Goal: Communication & Community: Answer question/provide support

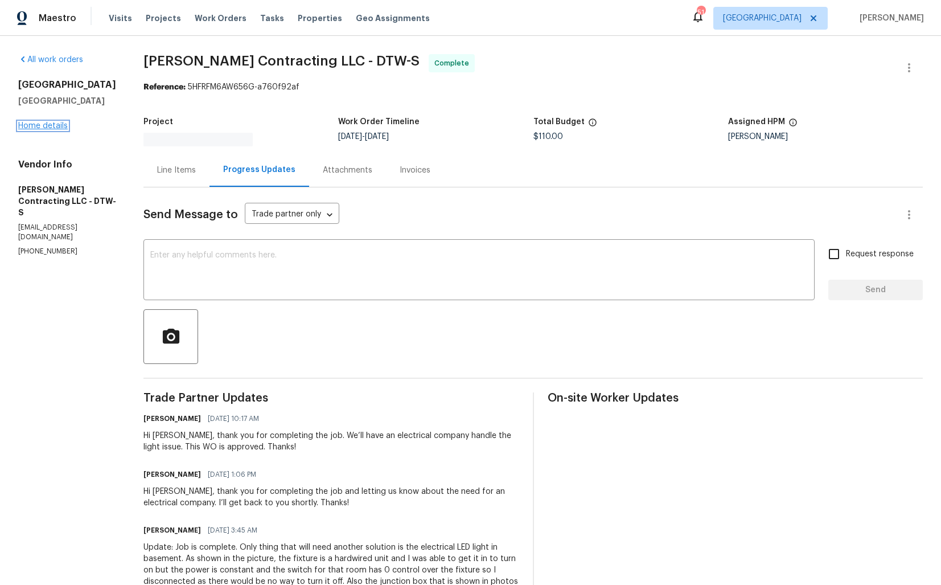
click at [55, 129] on link "Home details" at bounding box center [43, 126] width 50 height 8
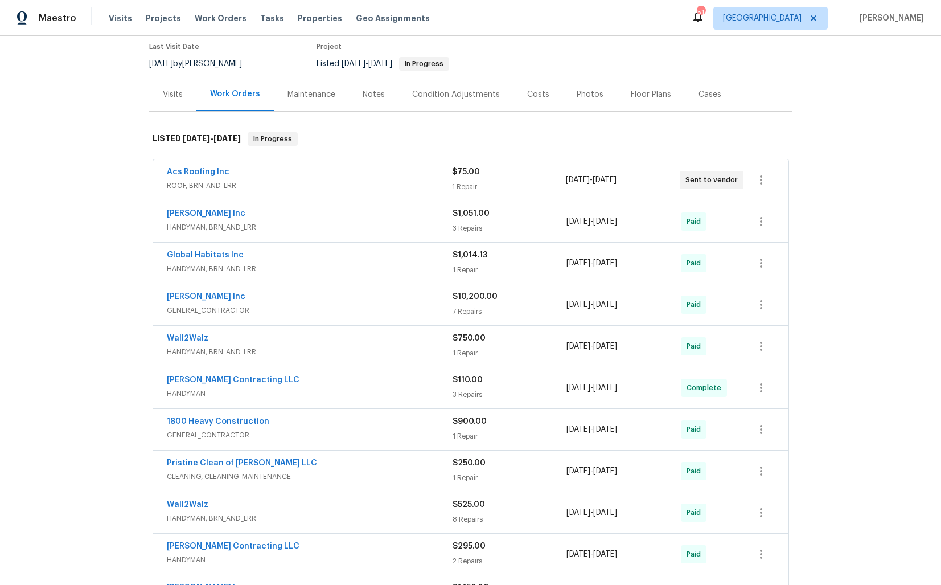
scroll to position [95, 0]
click at [200, 174] on link "Acs Roofing Inc" at bounding box center [198, 173] width 63 height 8
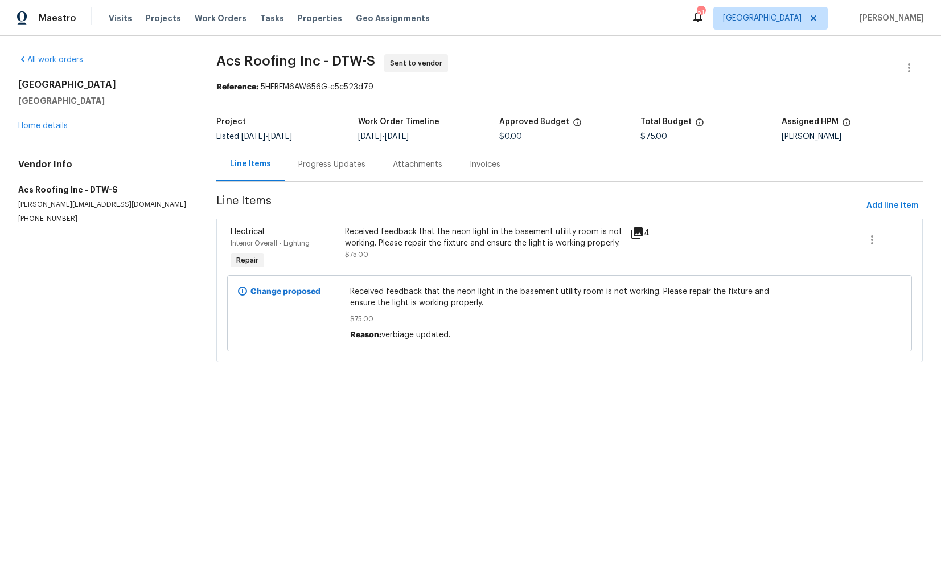
click at [332, 169] on div "Progress Updates" at bounding box center [331, 164] width 67 height 11
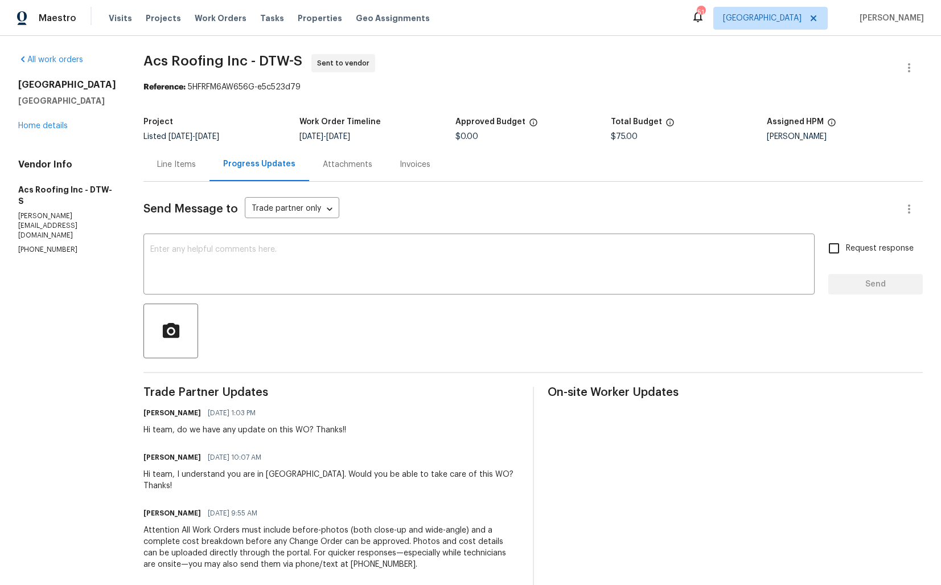
click at [176, 165] on div "Line Items" at bounding box center [176, 164] width 39 height 11
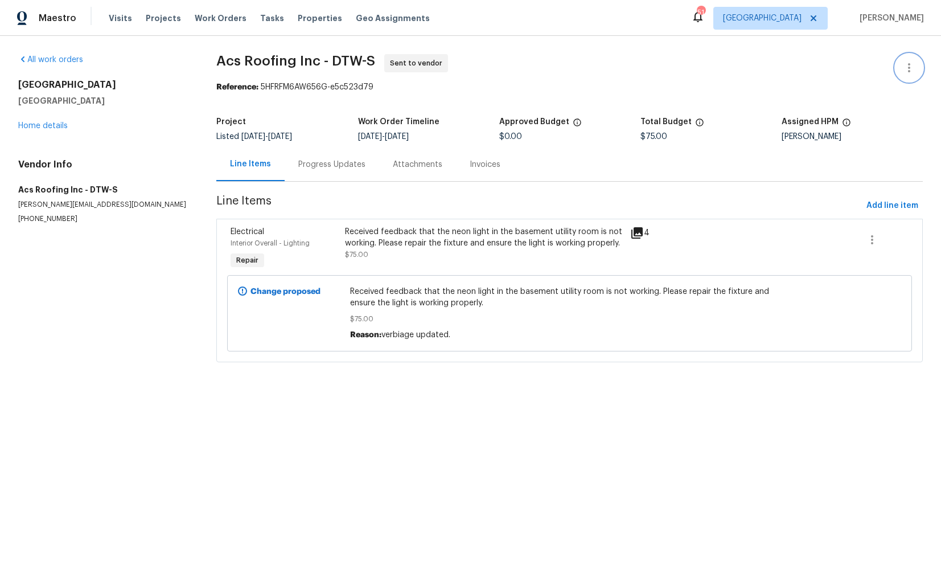
click at [914, 64] on icon "button" at bounding box center [910, 68] width 14 height 14
click at [844, 69] on li "Edit" at bounding box center [872, 68] width 123 height 19
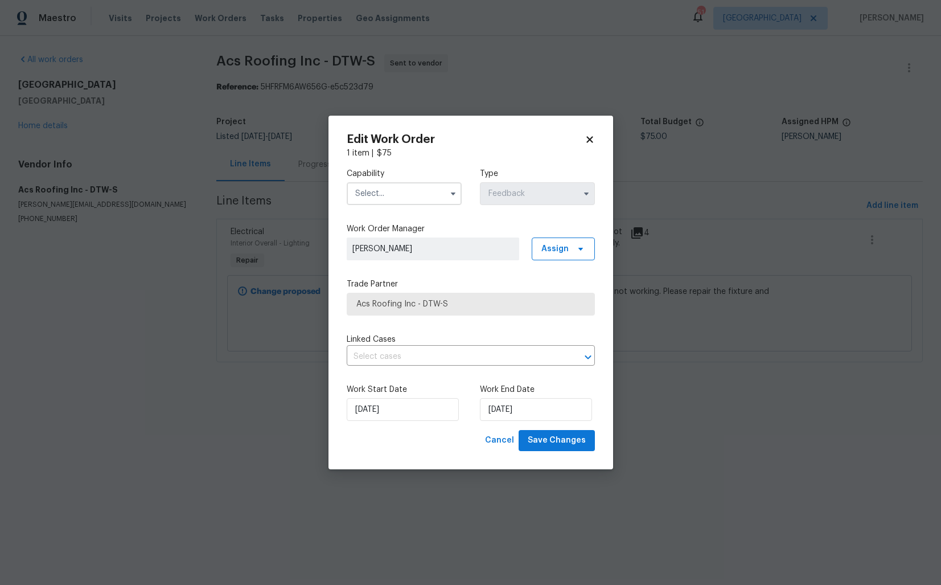
click at [408, 194] on input "text" at bounding box center [404, 193] width 115 height 23
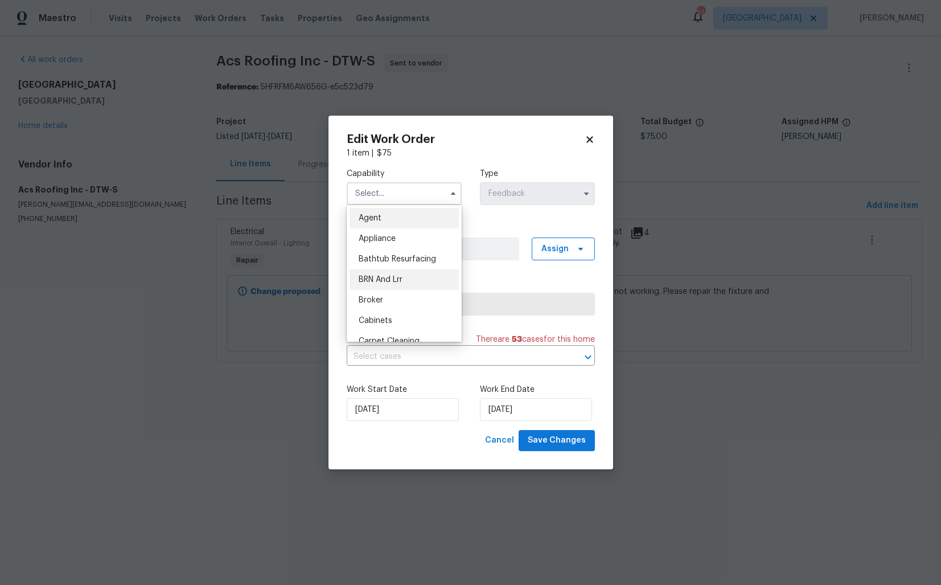
click at [380, 276] on span "BRN And Lrr" at bounding box center [381, 280] width 44 height 8
type input "BRN And Lrr"
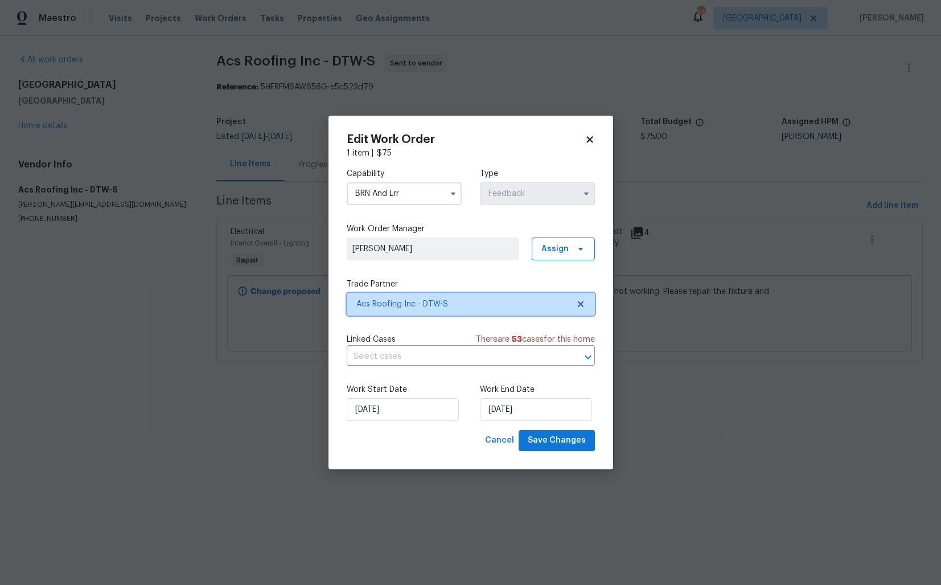
click at [376, 303] on span "Acs Roofing Inc - DTW-S" at bounding box center [462, 303] width 212 height 11
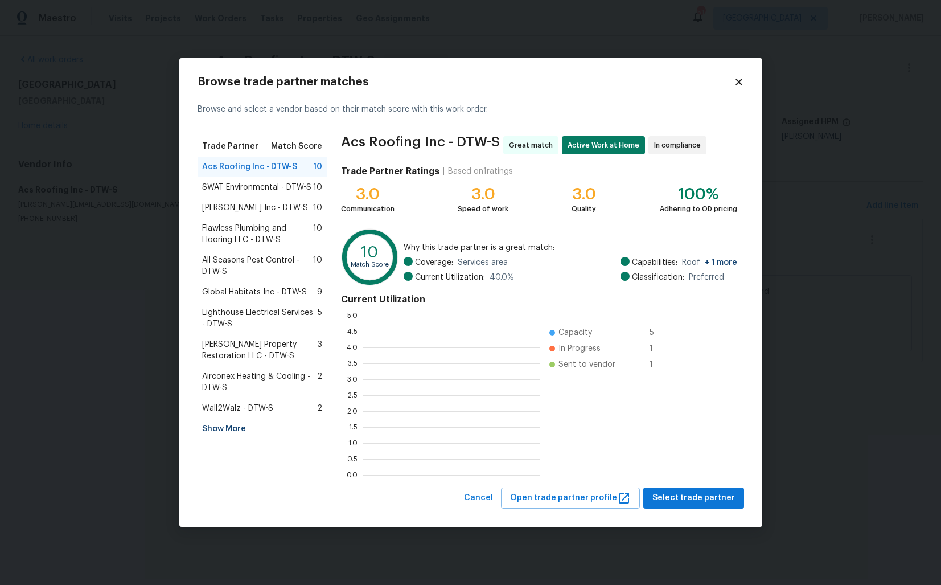
scroll to position [159, 177]
click at [229, 187] on span "SWAT Environmental - DTW-S" at bounding box center [256, 187] width 109 height 11
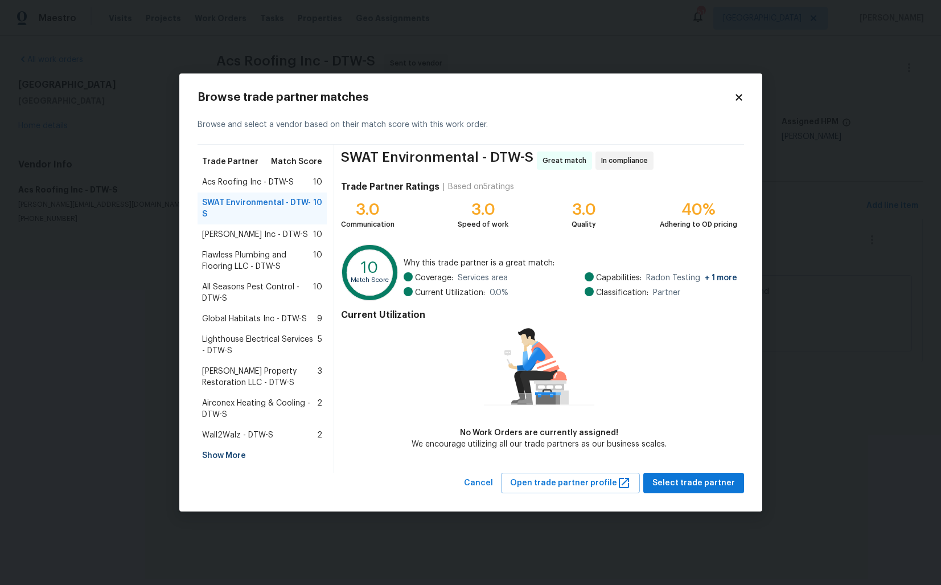
click at [229, 187] on span "Acs Roofing Inc - DTW-S" at bounding box center [248, 182] width 92 height 11
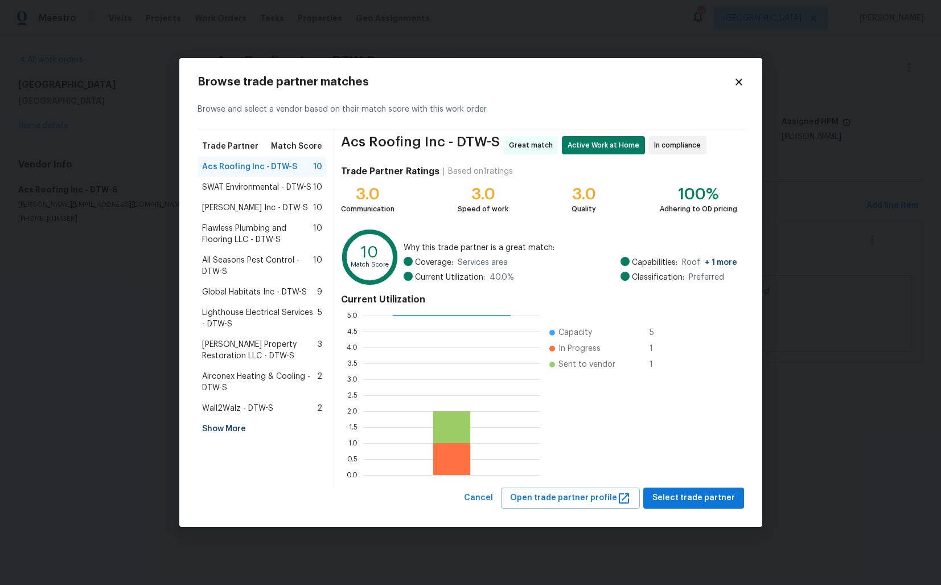
click at [242, 190] on span "SWAT Environmental - DTW-S" at bounding box center [256, 187] width 109 height 11
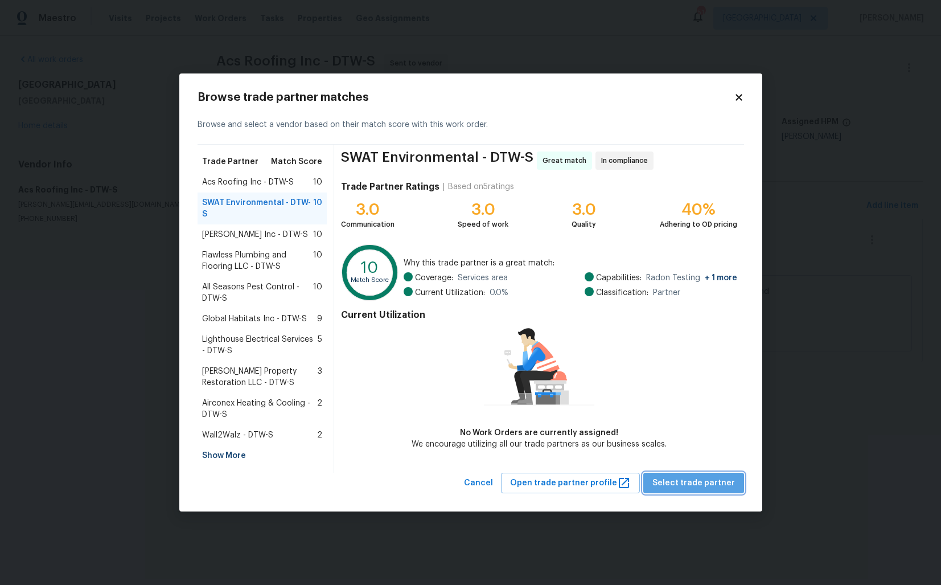
click at [702, 478] on span "Select trade partner" at bounding box center [694, 483] width 83 height 14
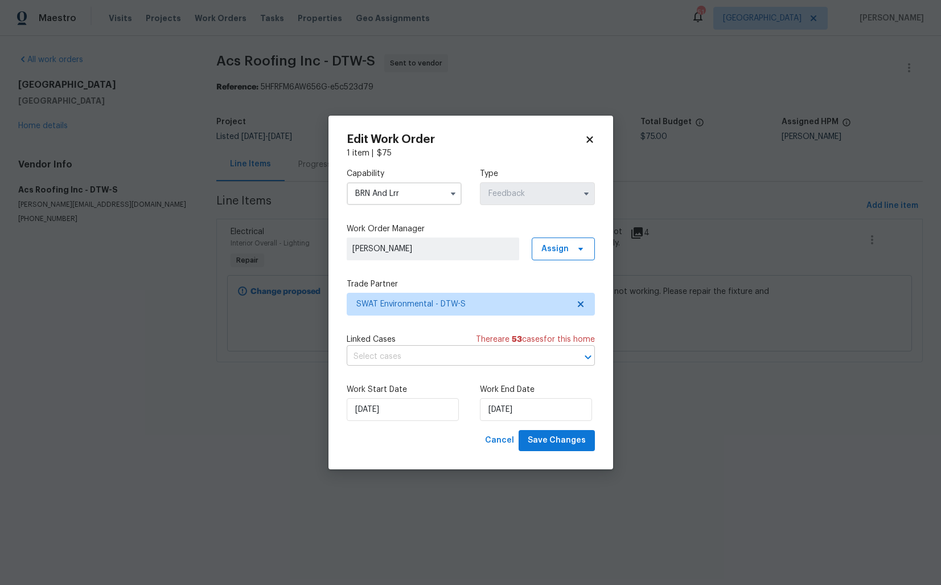
click at [425, 366] on input "text" at bounding box center [455, 357] width 216 height 18
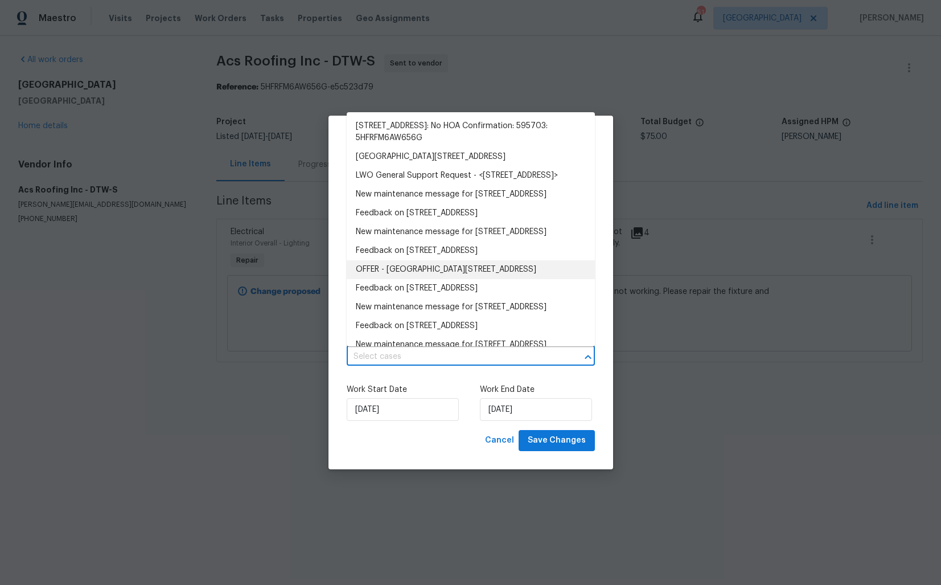
click at [469, 384] on div "Work Start Date 16/09/2025 Work End Date 18/09/2025" at bounding box center [471, 402] width 248 height 55
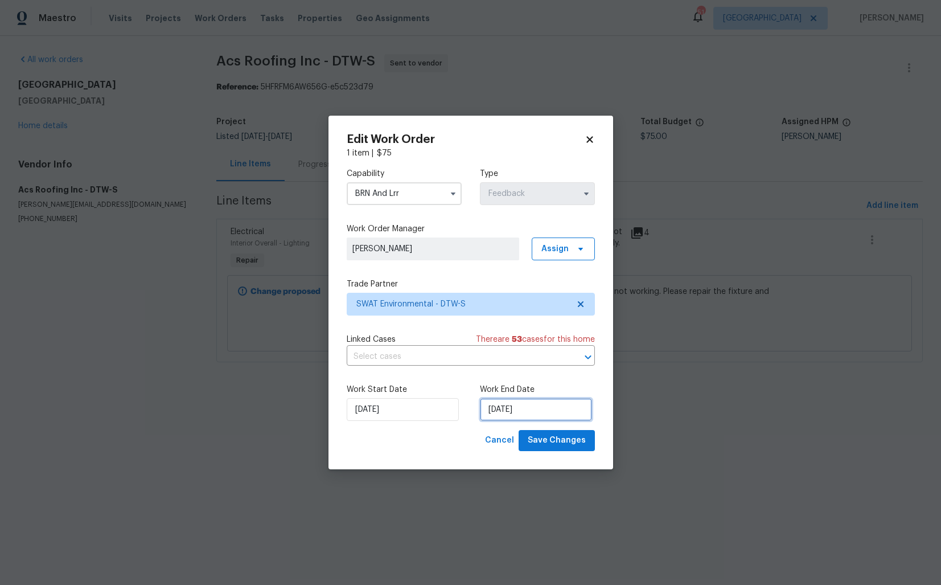
click at [539, 418] on input "18/09/2025" at bounding box center [536, 409] width 112 height 23
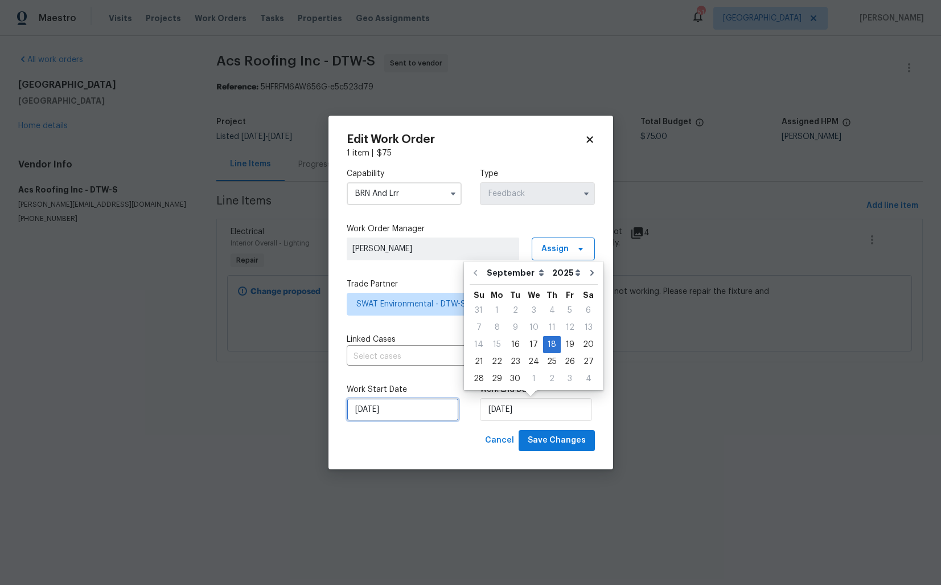
click at [436, 402] on input "16/09/2025" at bounding box center [403, 409] width 112 height 23
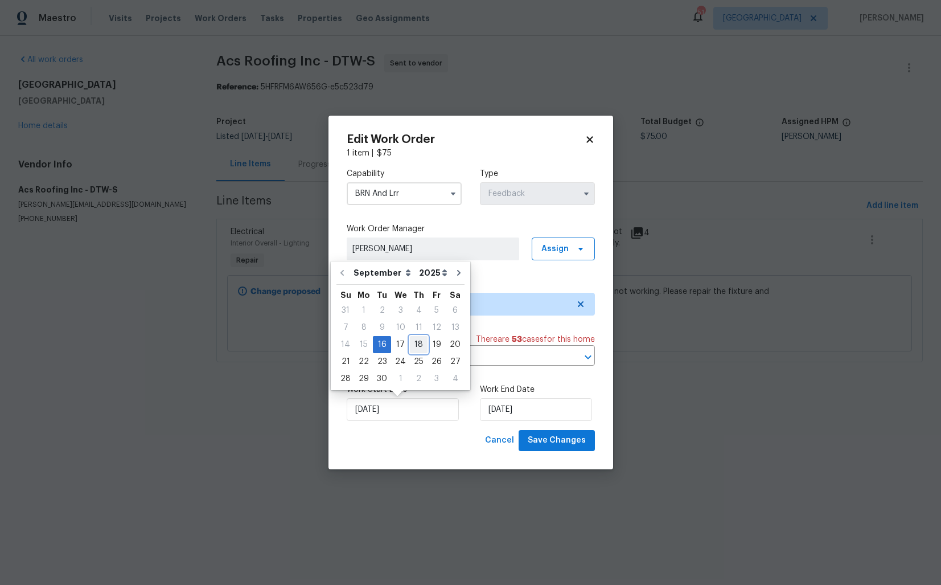
click at [417, 342] on div "18" at bounding box center [419, 345] width 18 height 16
type input "18/09/2025"
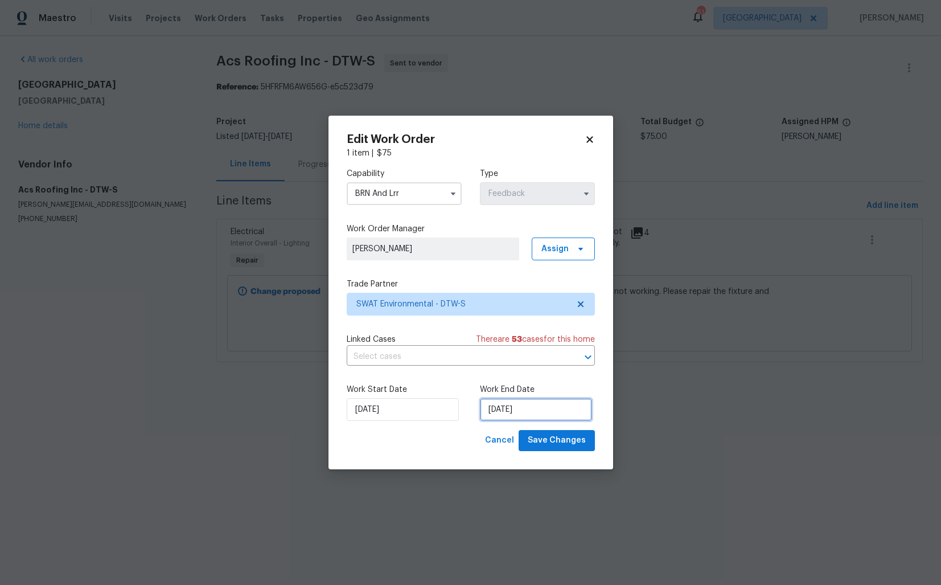
click at [539, 409] on input "18/09/2025" at bounding box center [536, 409] width 112 height 23
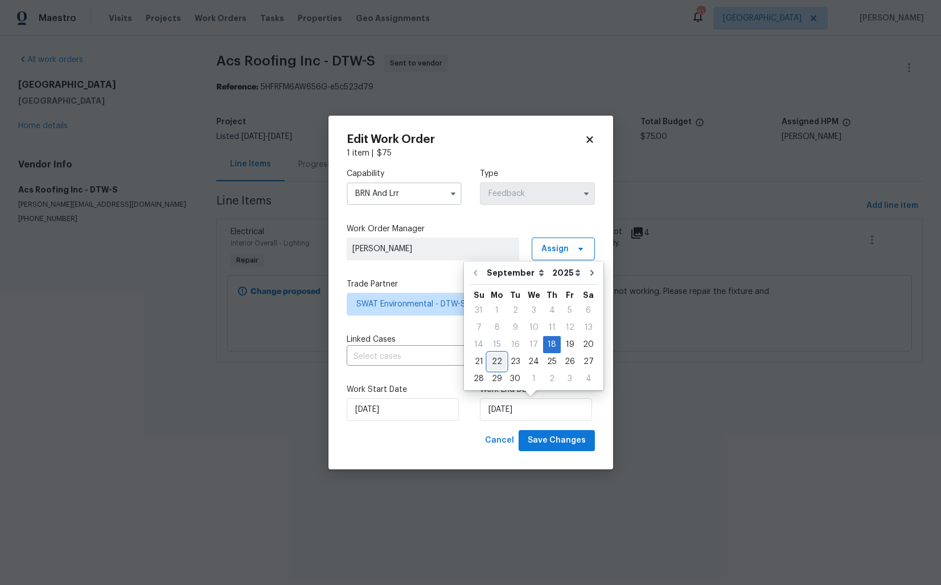
click at [498, 361] on div "22" at bounding box center [497, 362] width 18 height 16
type input "22/09/2025"
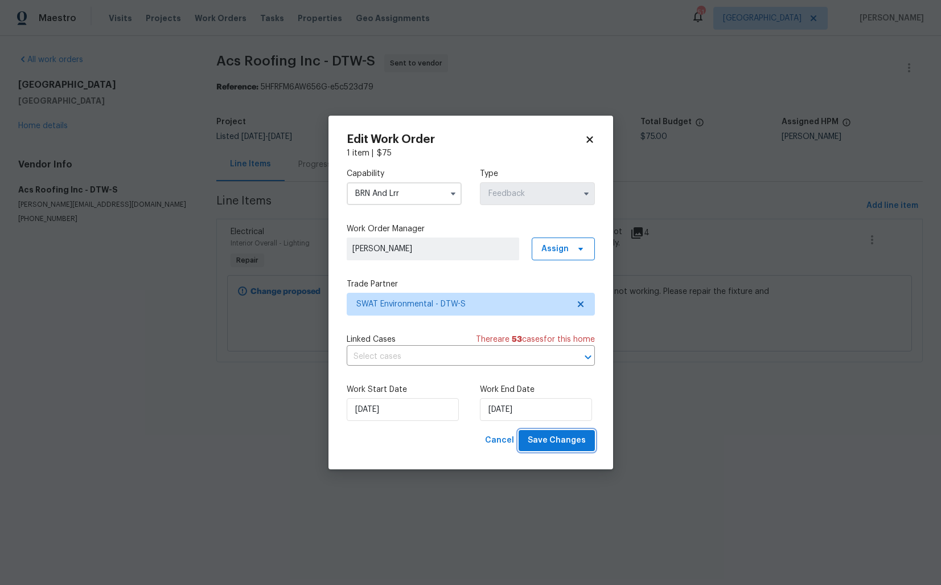
click at [555, 441] on span "Save Changes" at bounding box center [557, 440] width 58 height 14
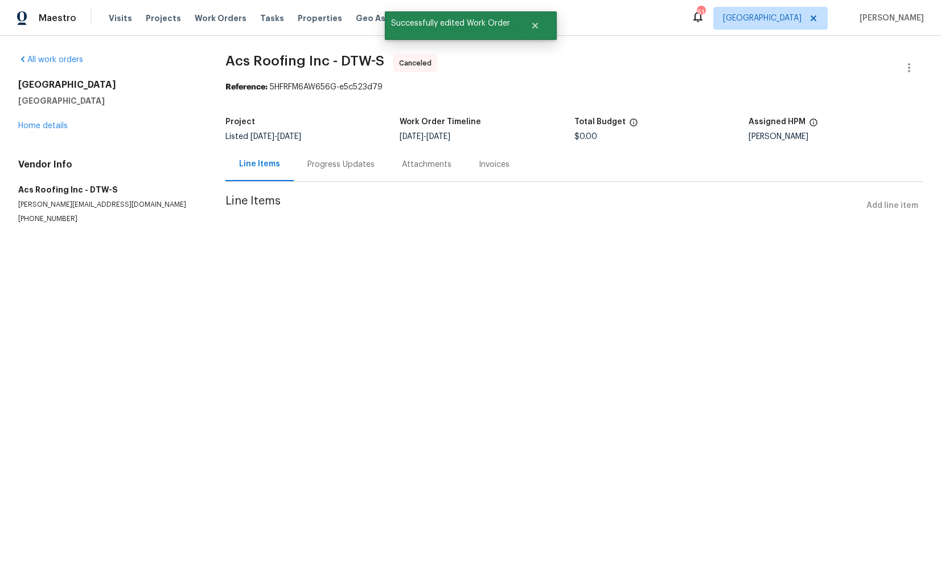
click at [303, 166] on div "Progress Updates" at bounding box center [341, 164] width 95 height 34
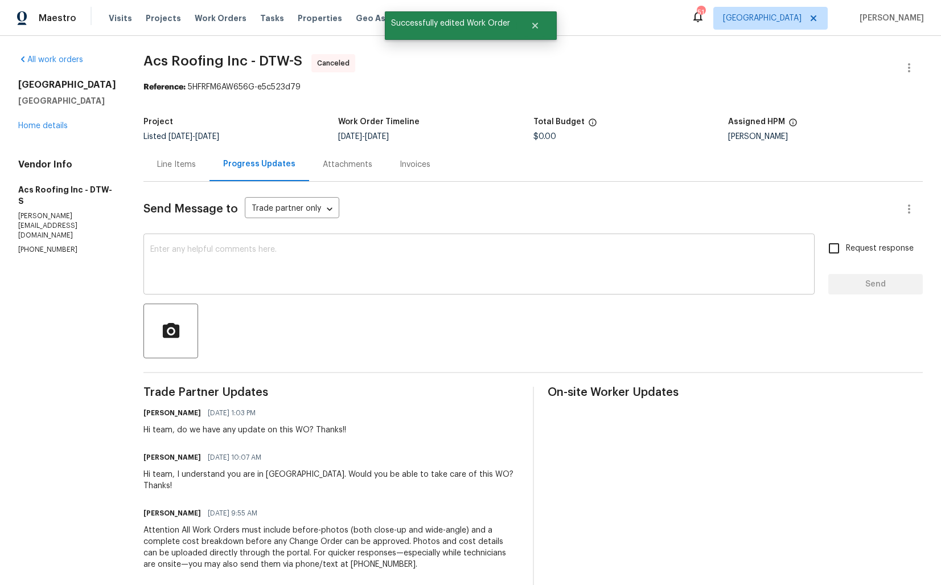
click at [266, 264] on textarea at bounding box center [479, 265] width 658 height 40
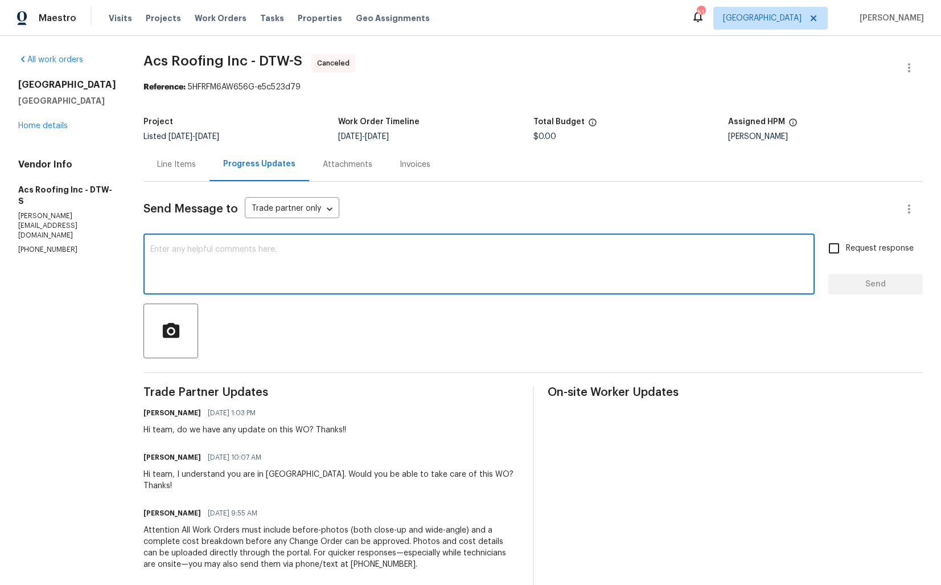
paste textarea "Hi team, Since there has been no response from your side, I have no option but …"
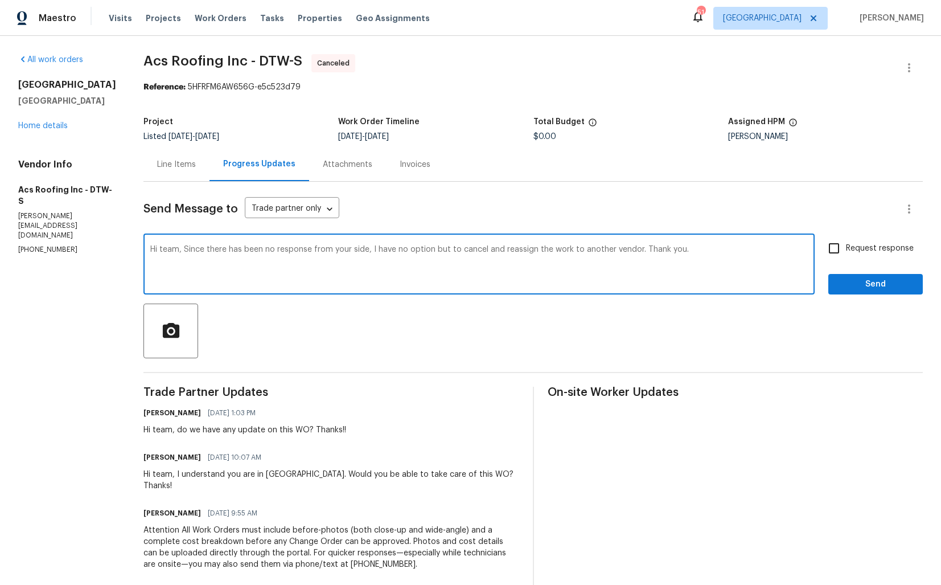
type textarea "Hi team, Since there has been no response from your side, I have no option but …"
click at [881, 285] on span "Send" at bounding box center [876, 284] width 76 height 14
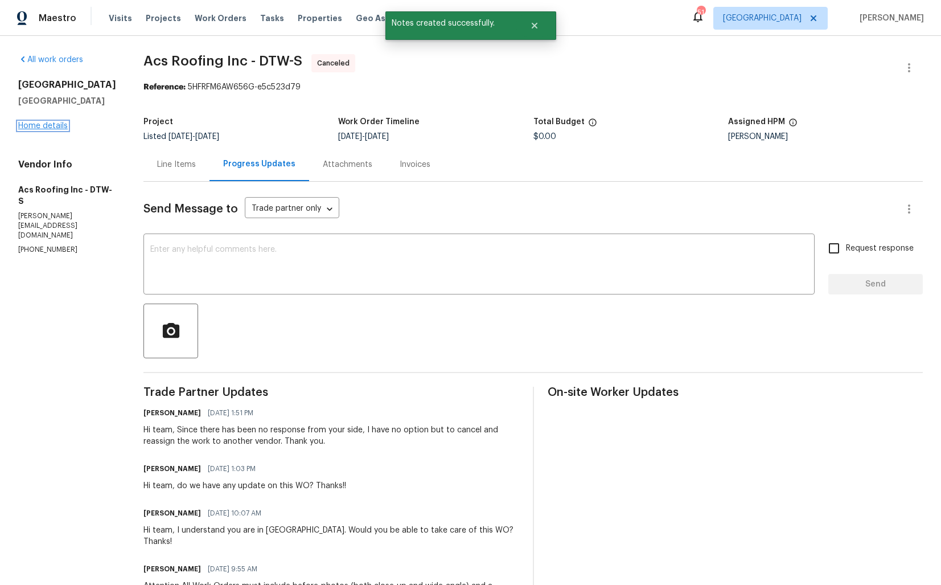
click at [44, 130] on link "Home details" at bounding box center [43, 126] width 50 height 8
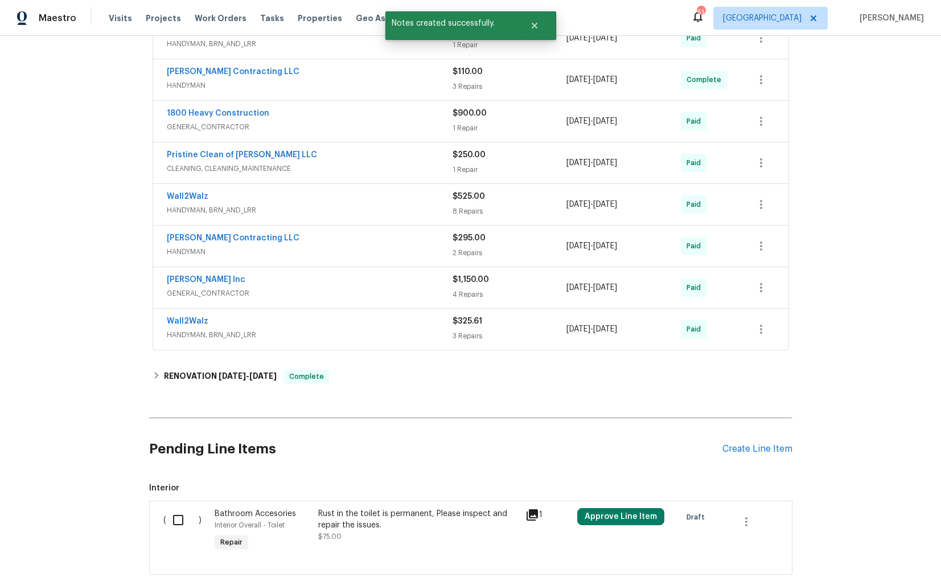
scroll to position [429, 0]
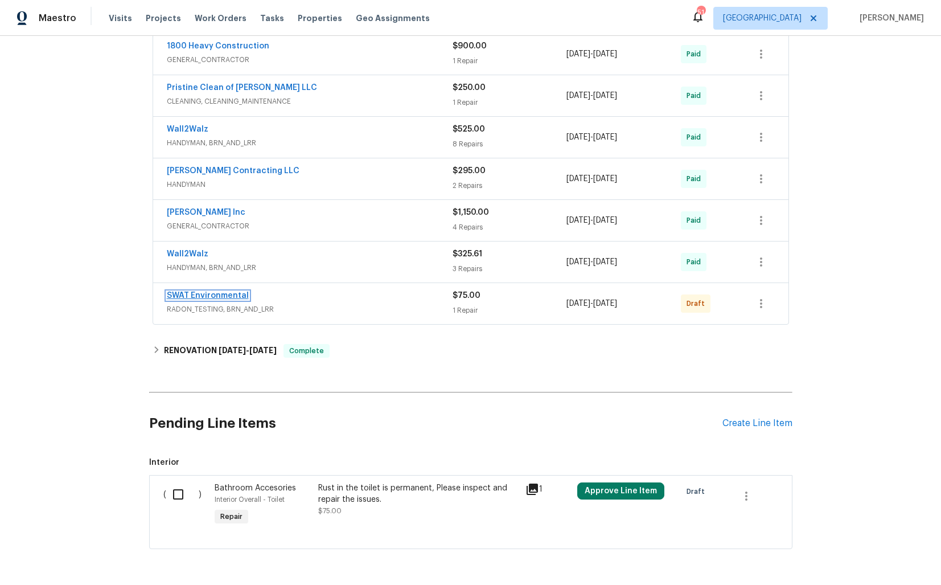
click at [223, 294] on link "SWAT Environmental" at bounding box center [208, 296] width 82 height 8
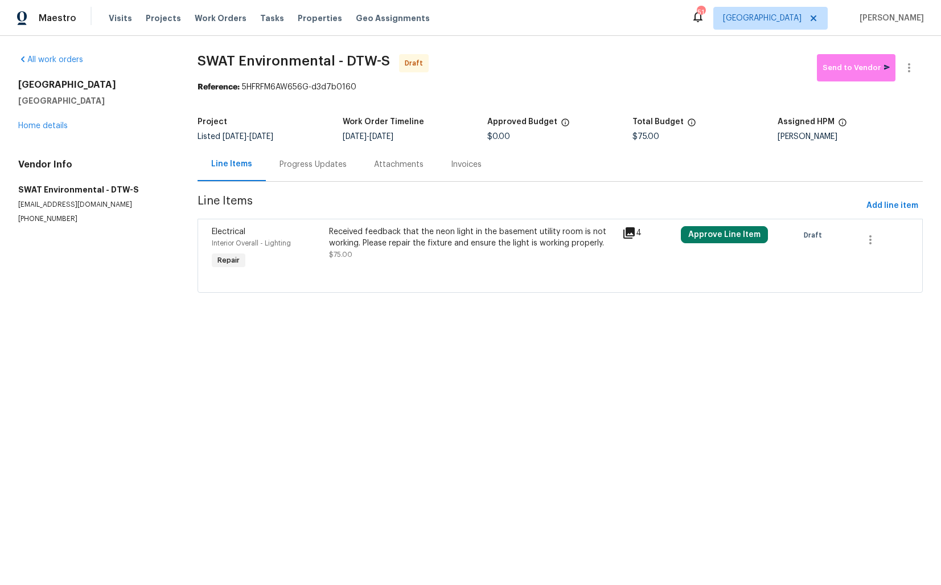
click at [393, 255] on div "Received feedback that the neon light in the basement utility room is not worki…" at bounding box center [472, 243] width 286 height 34
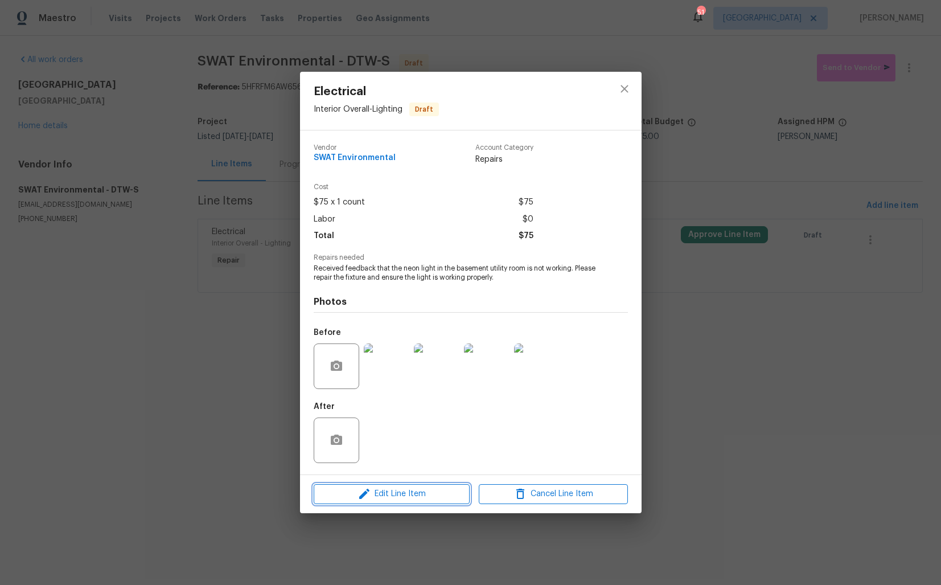
click at [360, 493] on icon "button" at bounding box center [365, 494] width 14 height 14
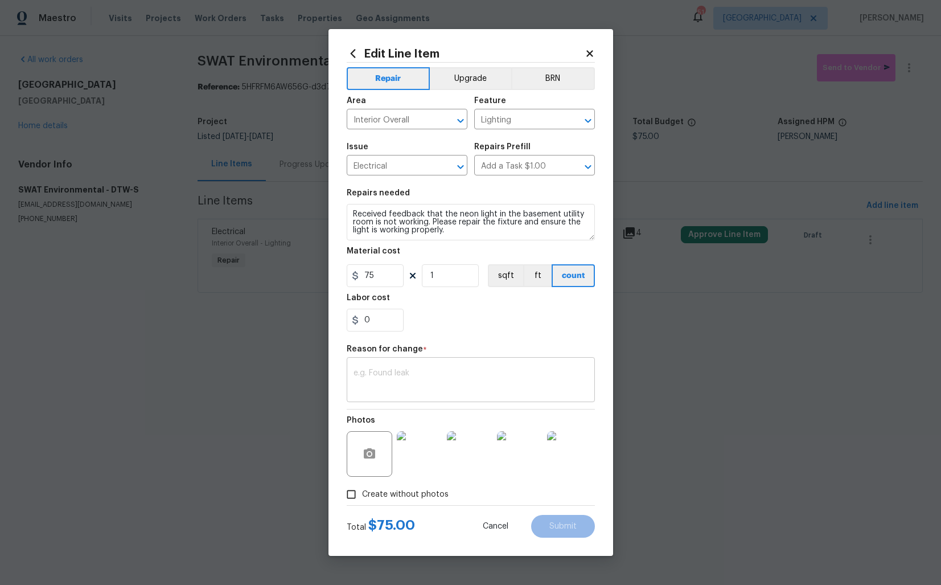
click at [412, 369] on textarea at bounding box center [471, 381] width 235 height 24
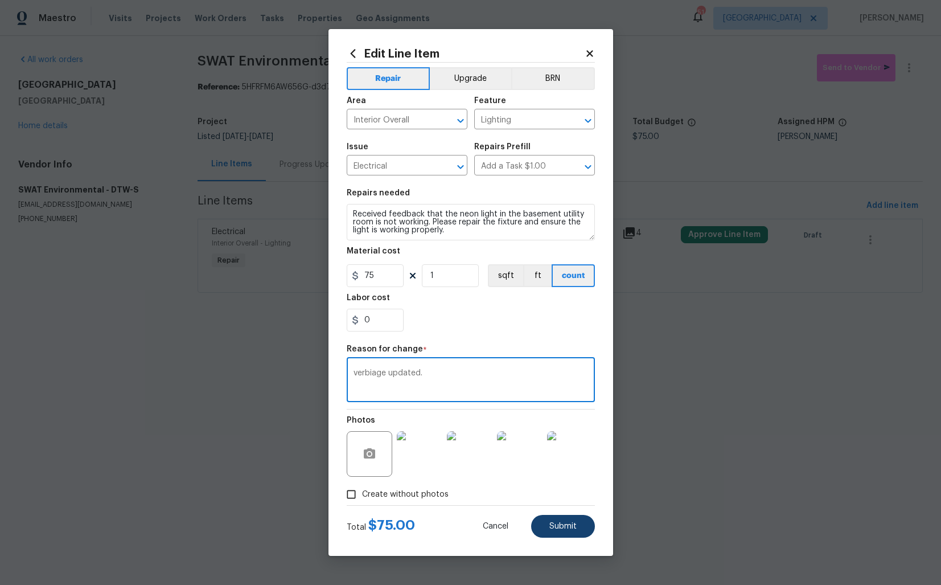
type textarea "verbiage updated."
click at [572, 531] on button "Submit" at bounding box center [563, 526] width 64 height 23
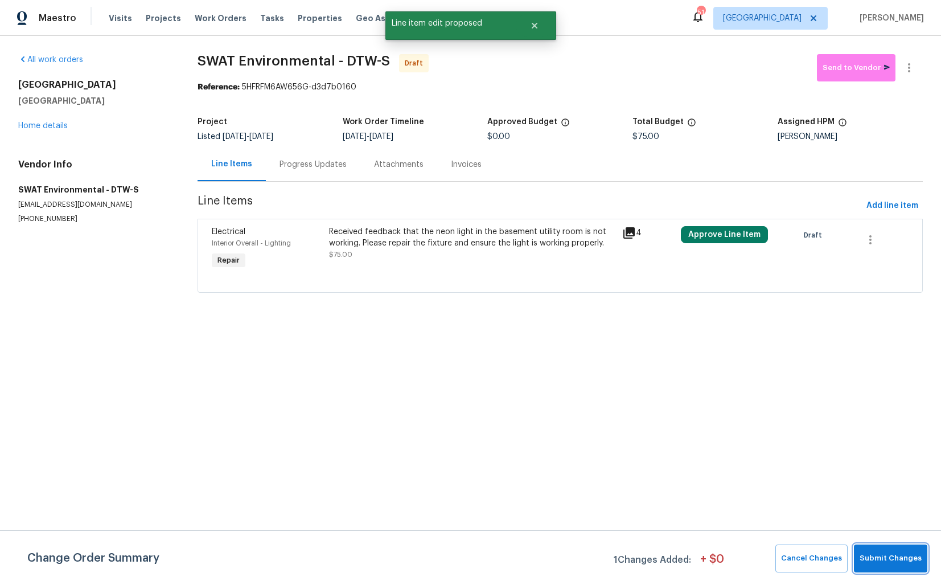
click at [893, 561] on span "Submit Changes" at bounding box center [891, 558] width 62 height 13
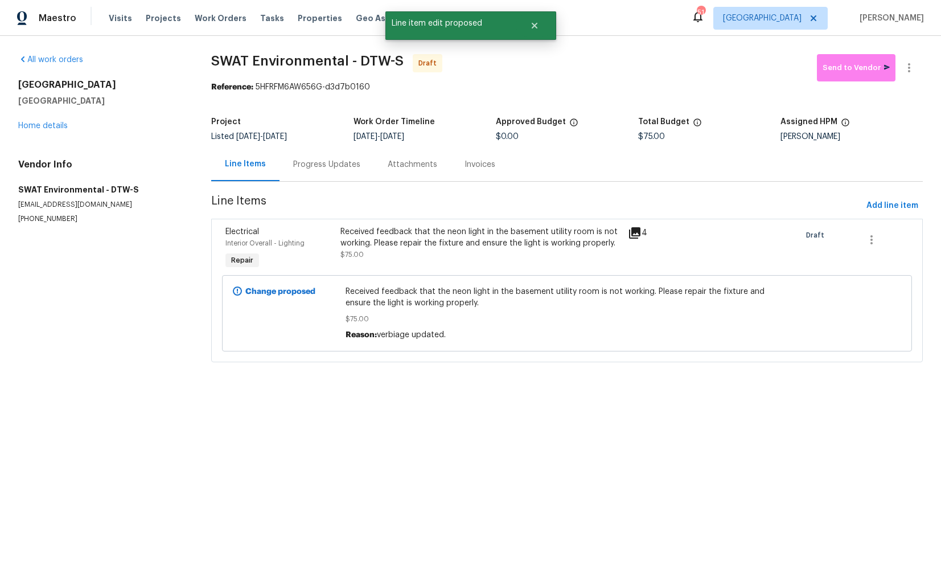
click at [333, 164] on div "Progress Updates" at bounding box center [326, 164] width 67 height 11
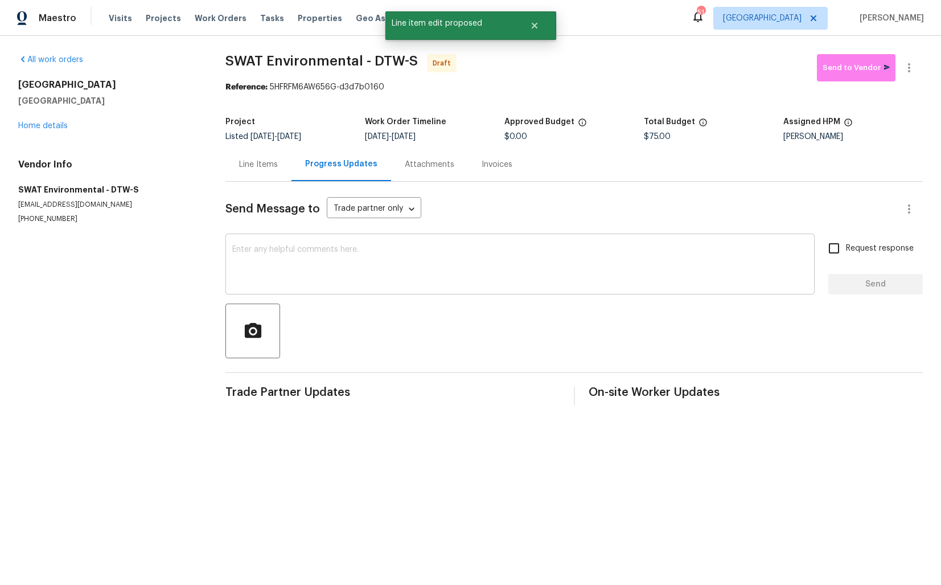
click at [343, 282] on textarea at bounding box center [520, 265] width 576 height 40
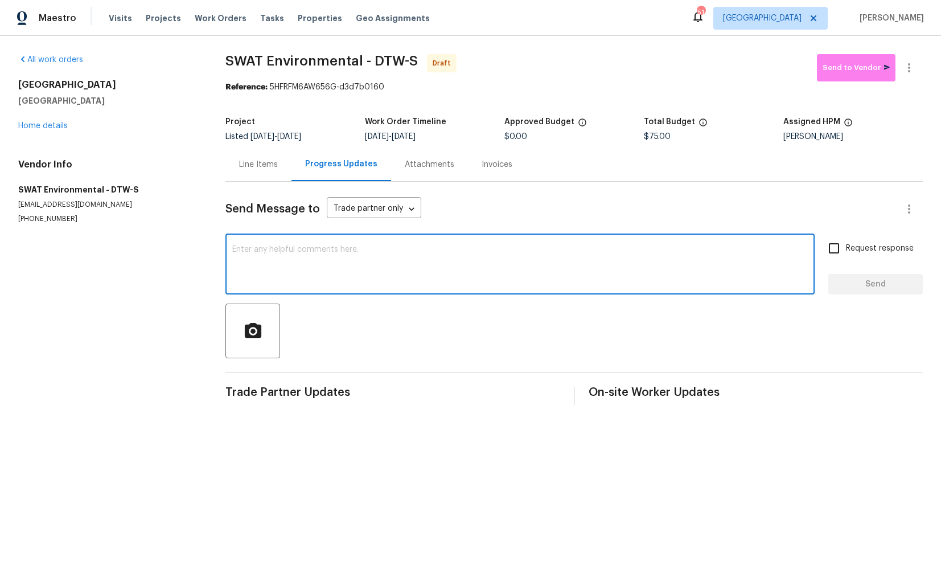
paste textarea "Hi this is Arvind with Opendoor. I’m confirming you received the WO for the pro…"
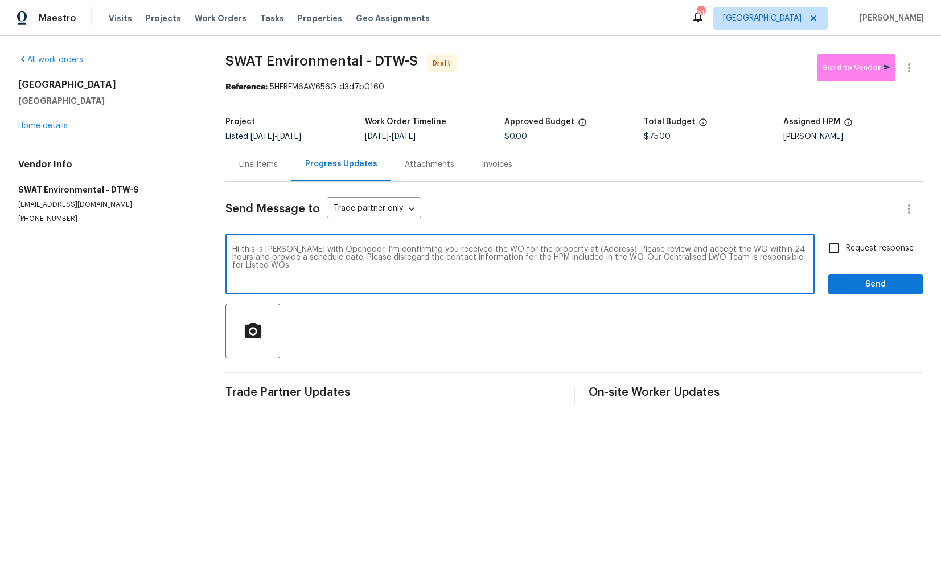
drag, startPoint x: 594, startPoint y: 249, endPoint x: 560, endPoint y: 248, distance: 34.8
click at [560, 248] on textarea "Hi this is Arvind with Opendoor. I’m confirming you received the WO for the pro…" at bounding box center [520, 265] width 576 height 40
paste textarea "53044 Ruann Dr, Shelby Township, MI 48316"
type textarea "Hi this is Arvind with Opendoor. I’m confirming you received the WO for the pro…"
click at [841, 246] on input "Request response" at bounding box center [834, 248] width 24 height 24
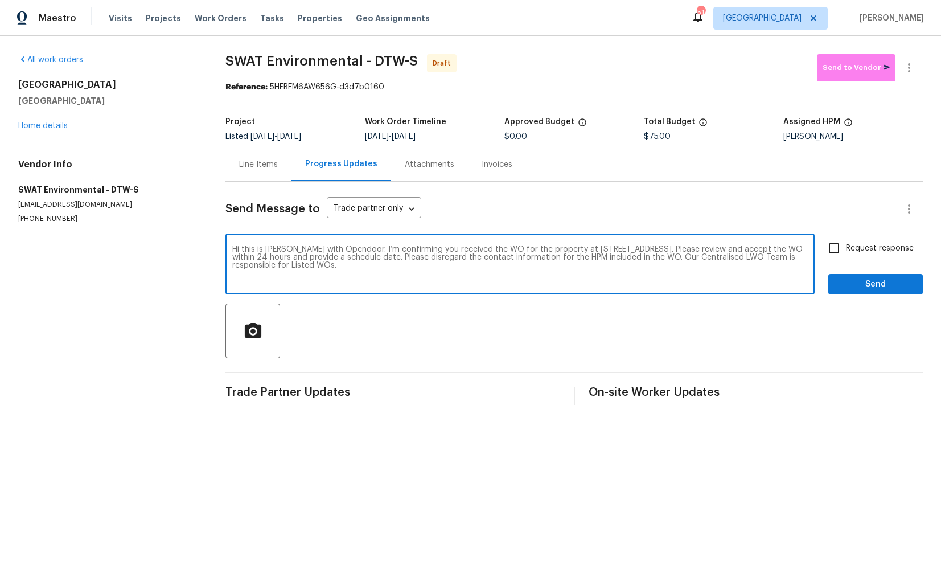
checkbox input "true"
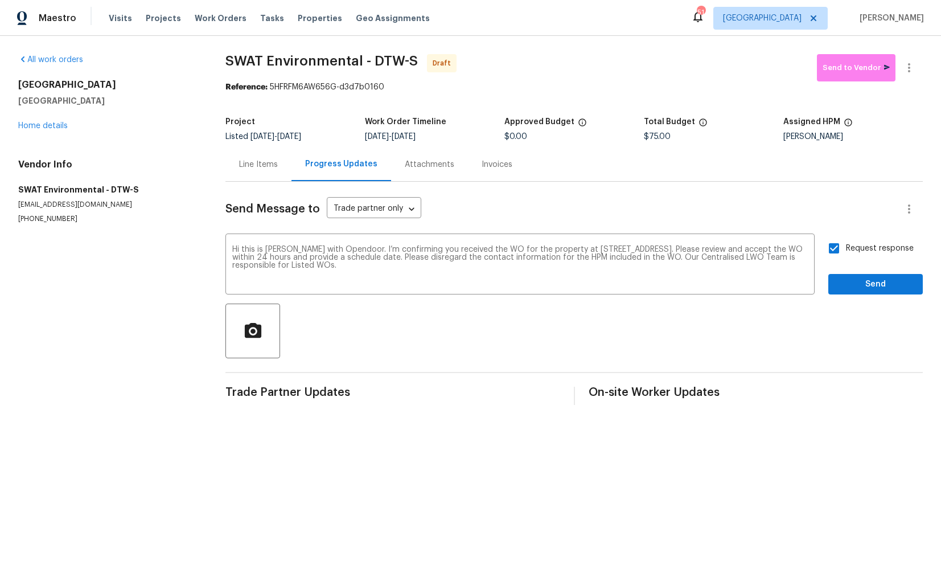
click at [859, 285] on span "Send" at bounding box center [876, 284] width 76 height 14
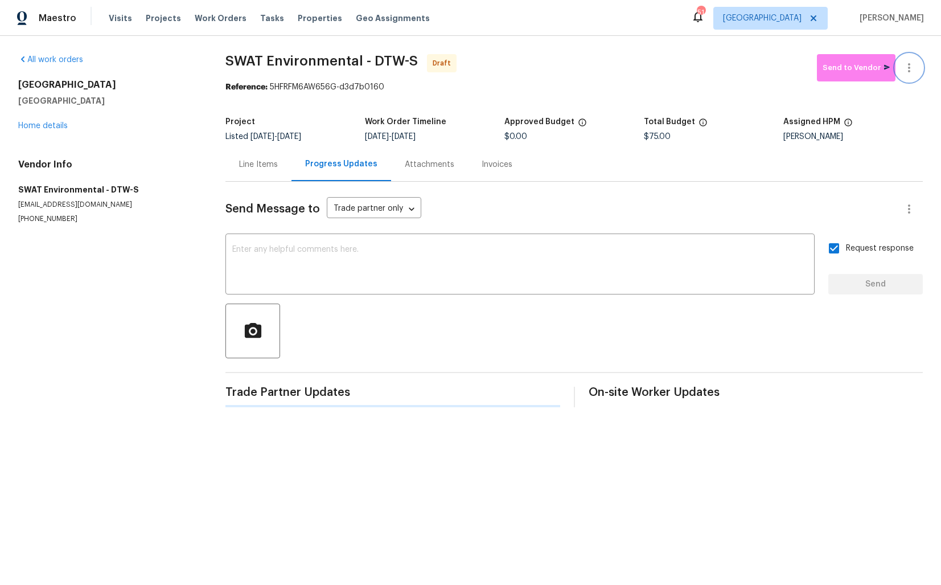
click at [914, 77] on button "button" at bounding box center [909, 67] width 27 height 27
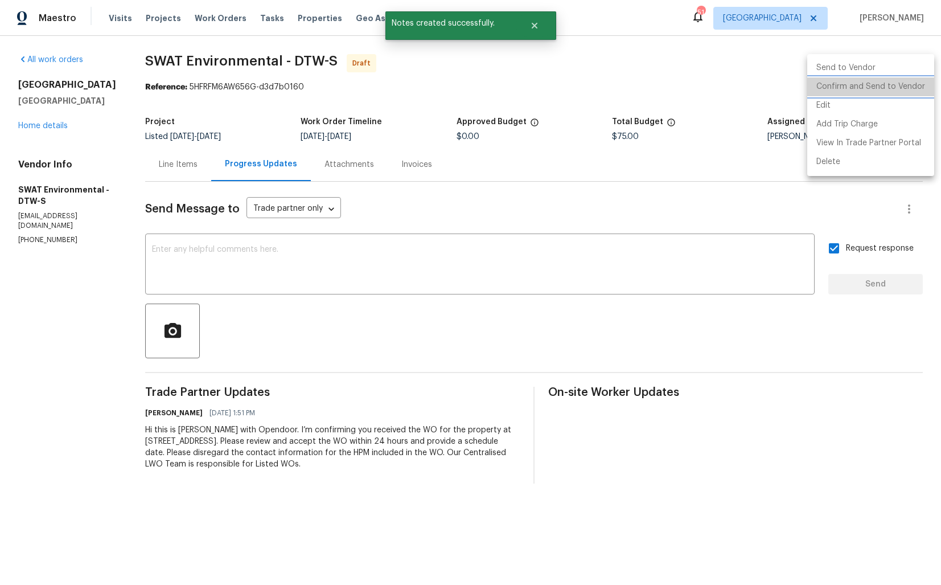
click at [876, 84] on li "Confirm and Send to Vendor" at bounding box center [870, 86] width 127 height 19
click at [579, 85] on div at bounding box center [470, 292] width 941 height 585
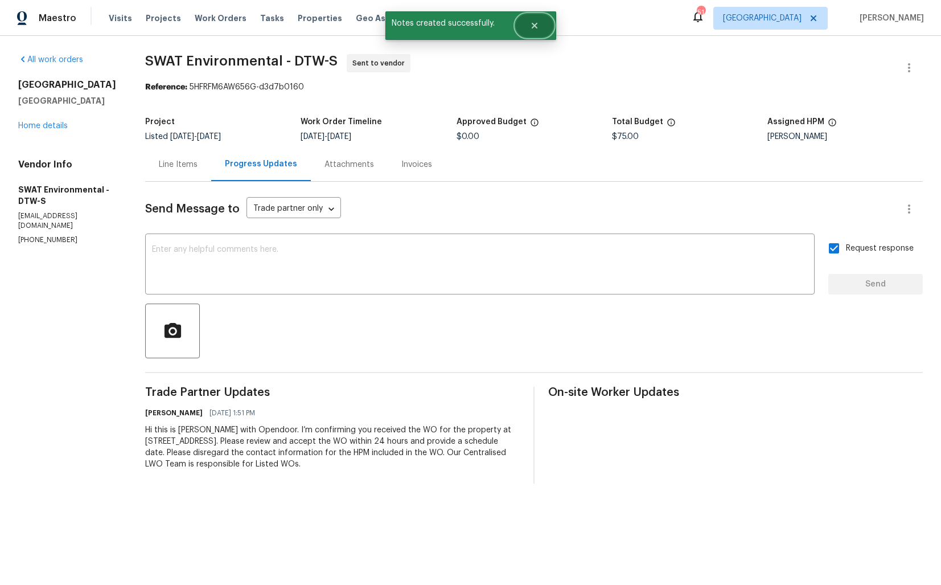
click at [536, 30] on icon "Close" at bounding box center [534, 25] width 9 height 9
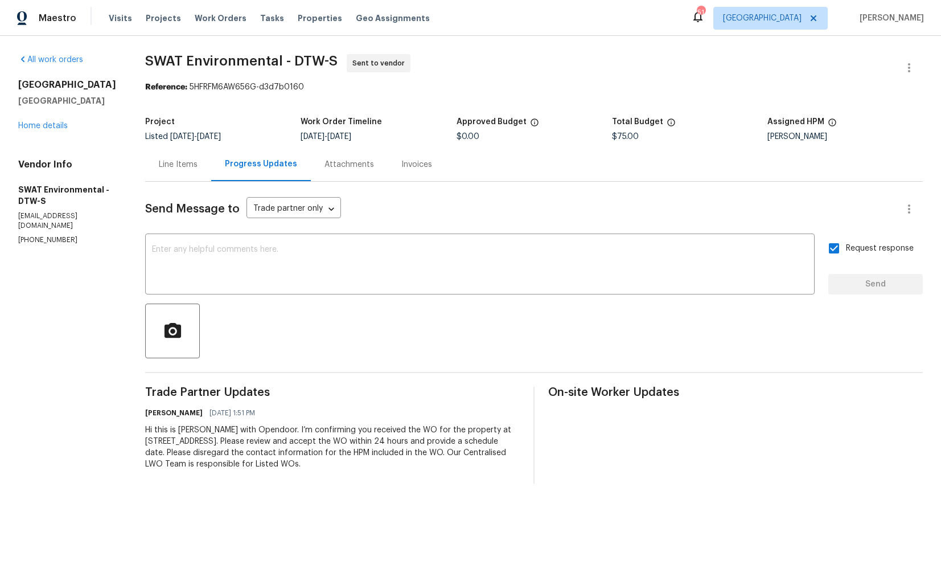
click at [194, 60] on span "SWAT Environmental - DTW-S" at bounding box center [241, 61] width 192 height 14
click at [243, 59] on span "SWAT Environmental - DTW-S" at bounding box center [241, 61] width 192 height 14
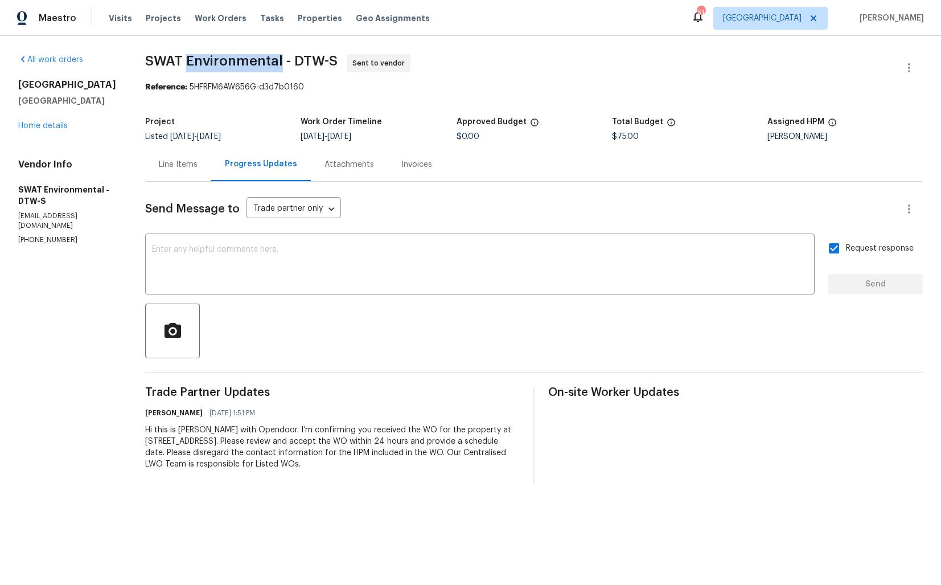
click at [243, 59] on span "SWAT Environmental - DTW-S" at bounding box center [241, 61] width 192 height 14
copy span "SWAT Environmental - DTW-S"
click at [388, 108] on section "SWAT Environmental - DTW-S Sent to vendor Reference: 5HFRFM6AW656G-d3d7b0160 Pr…" at bounding box center [534, 268] width 778 height 429
click at [404, 272] on textarea at bounding box center [480, 265] width 656 height 40
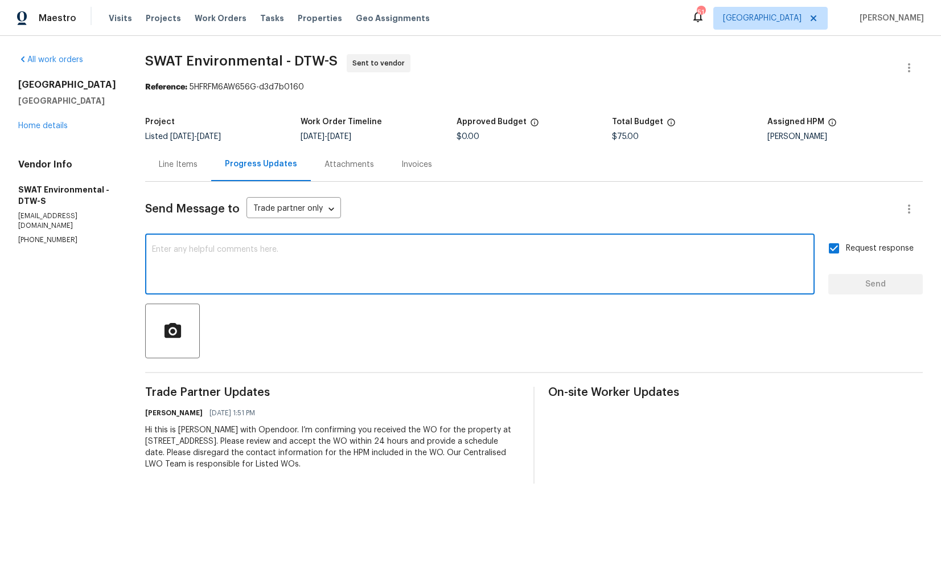
paste textarea "Attention All Work Orders must include before-photos (both close-up and wide-an…"
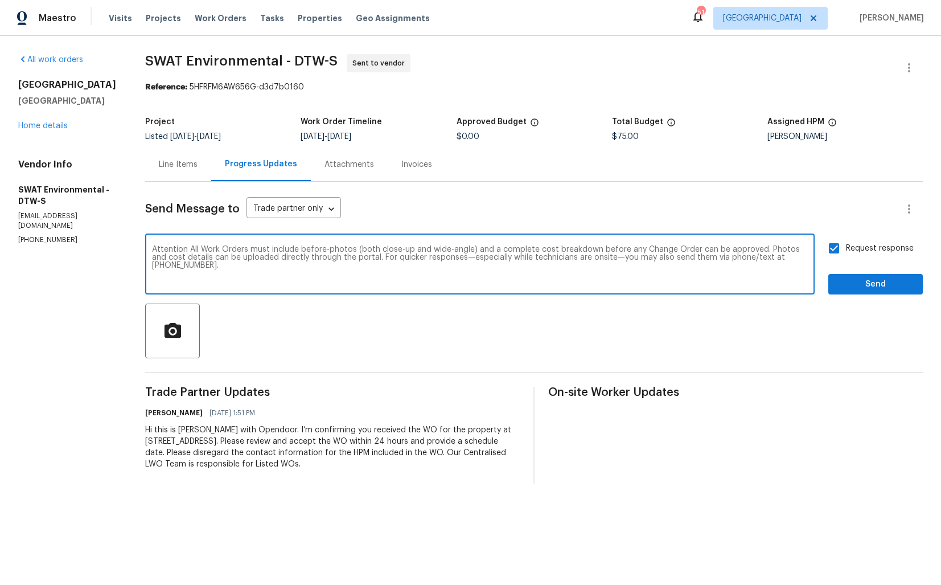
type textarea "Attention All Work Orders must include before-photos (both close-up and wide-an…"
click at [894, 290] on span "Send" at bounding box center [876, 284] width 76 height 14
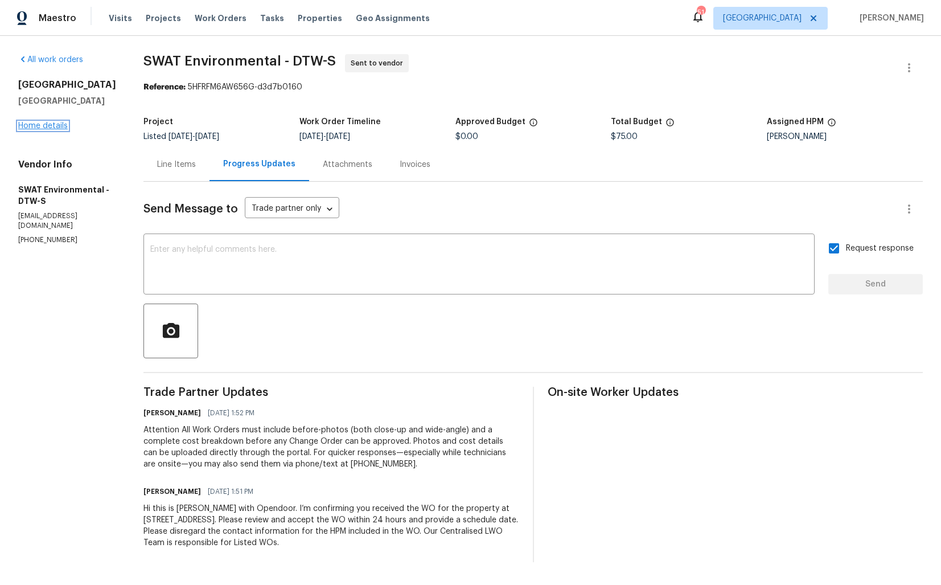
click at [38, 130] on link "Home details" at bounding box center [43, 126] width 50 height 8
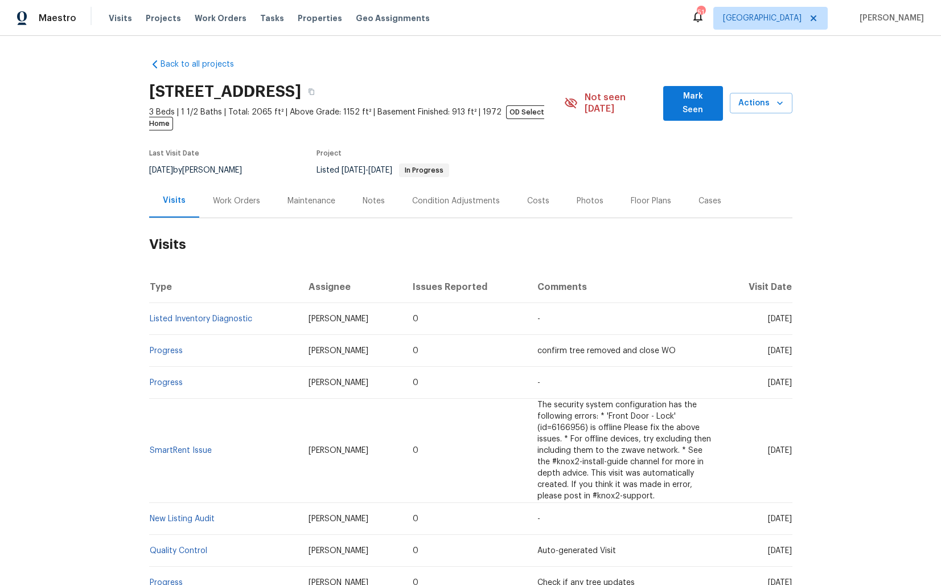
click at [235, 195] on div "Work Orders" at bounding box center [236, 200] width 47 height 11
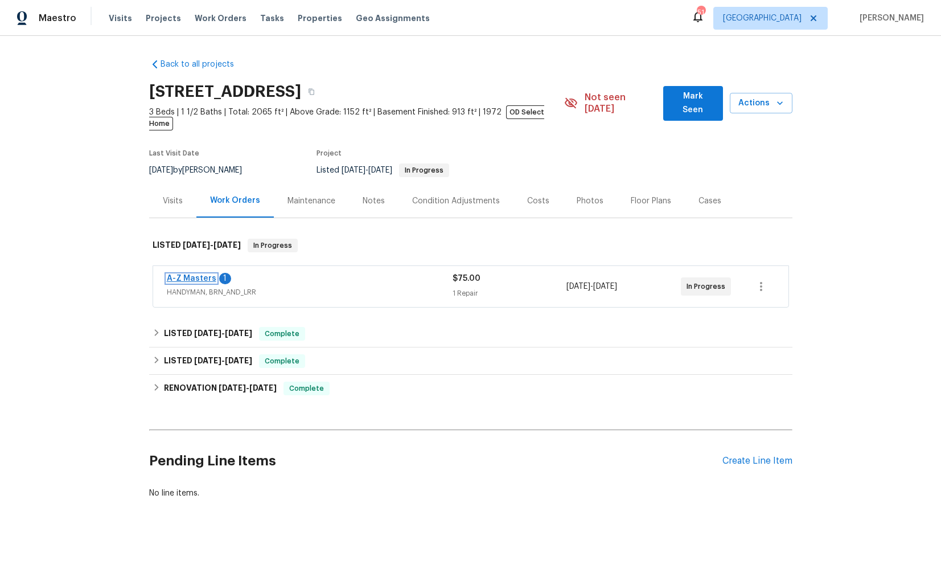
click at [182, 274] on link "A-Z Masters" at bounding box center [192, 278] width 50 height 8
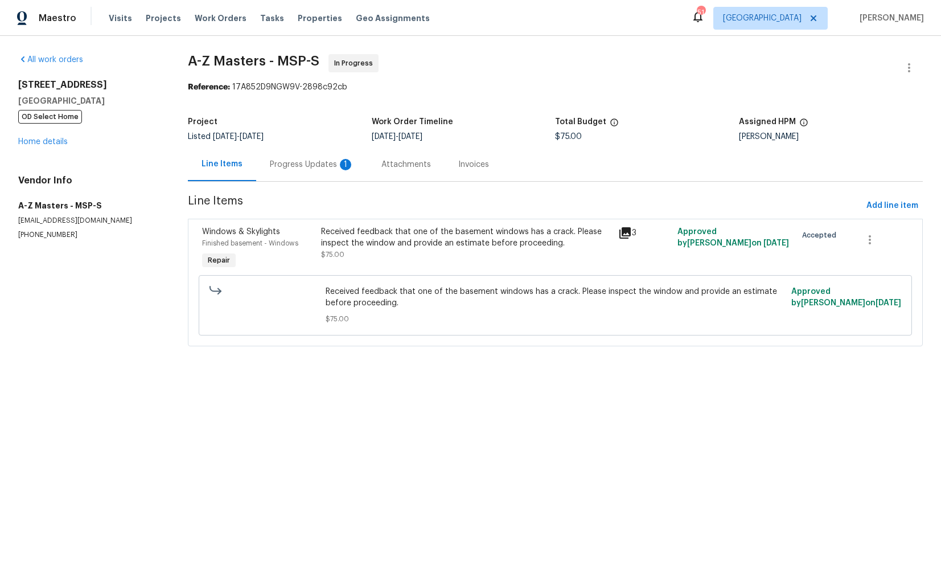
click at [293, 164] on div "Progress Updates 1" at bounding box center [312, 164] width 84 height 11
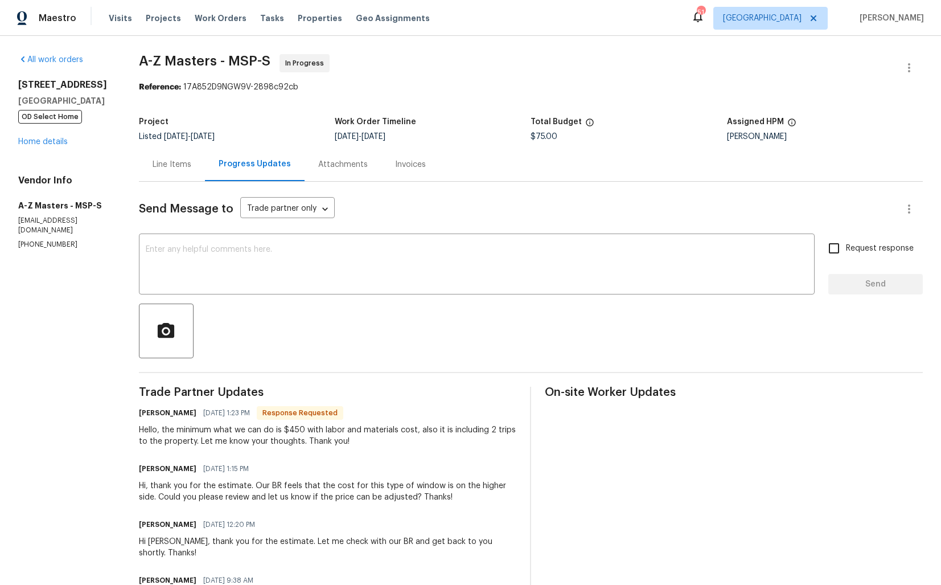
click at [175, 167] on div "Line Items" at bounding box center [172, 164] width 39 height 11
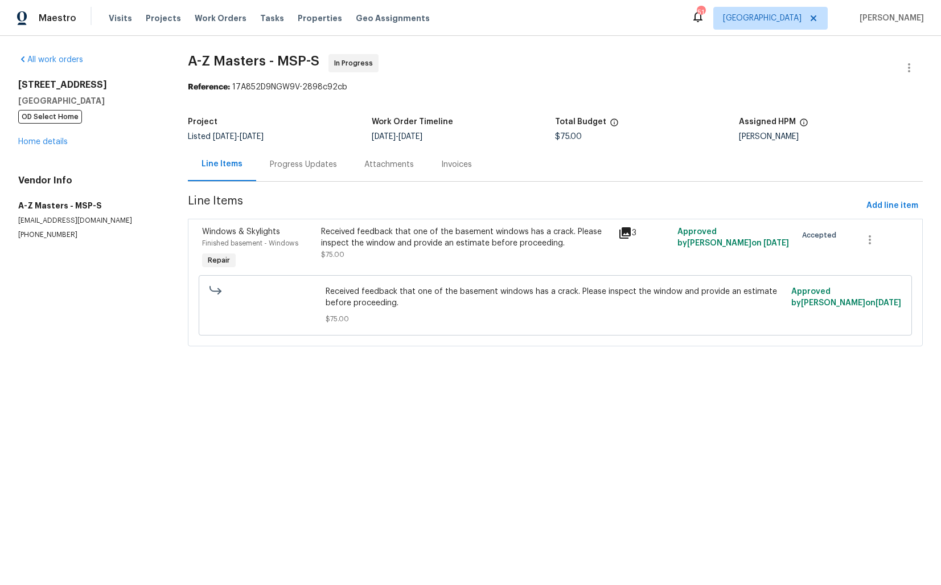
click at [361, 241] on div "Received feedback that one of the basement windows has a crack. Please inspect …" at bounding box center [466, 237] width 290 height 23
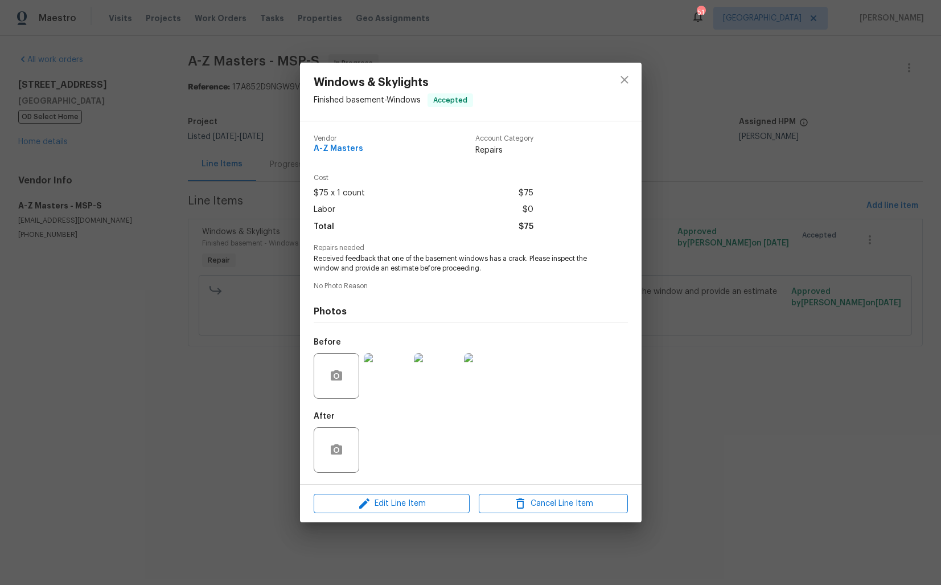
click at [383, 391] on img at bounding box center [387, 376] width 46 height 46
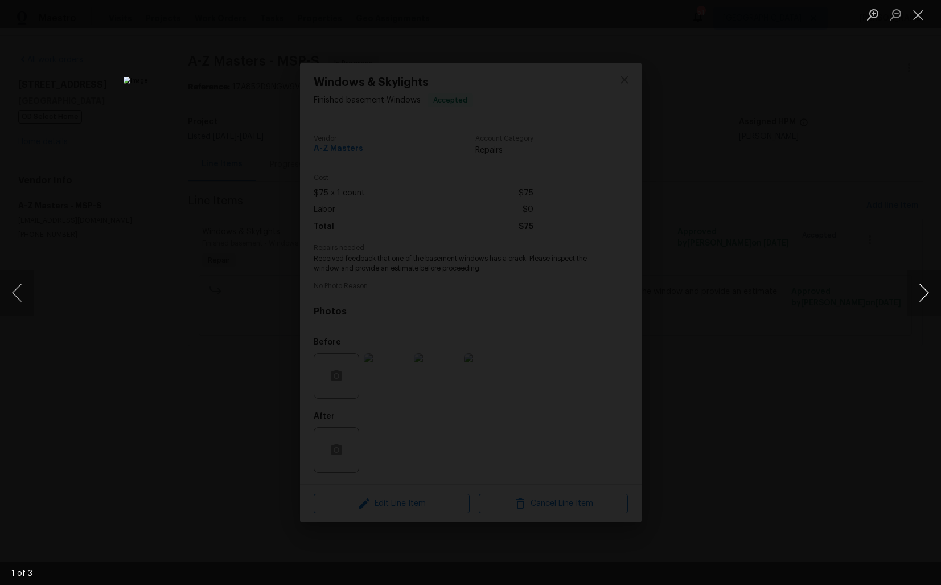
click at [921, 293] on button "Next image" at bounding box center [924, 293] width 34 height 46
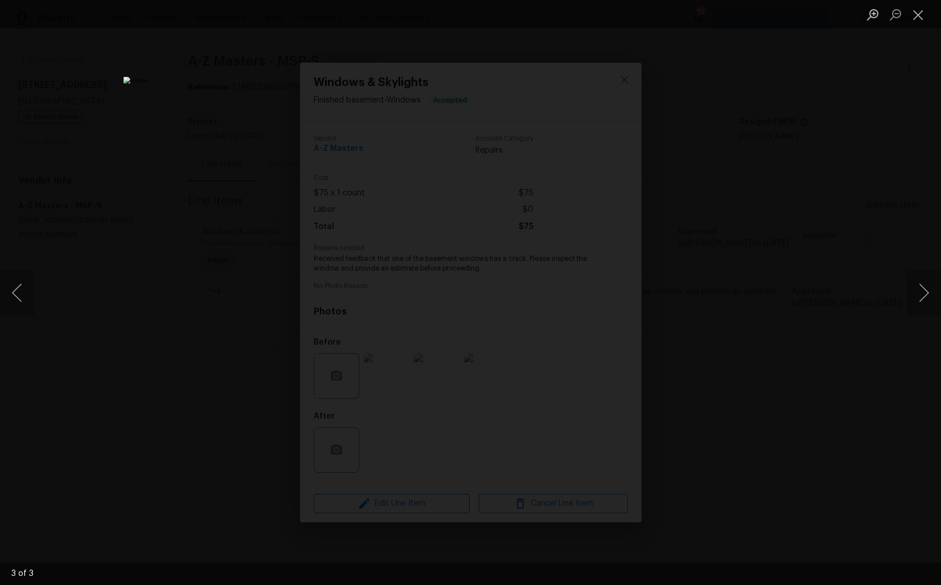
click at [826, 288] on div "Lightbox" at bounding box center [470, 292] width 941 height 585
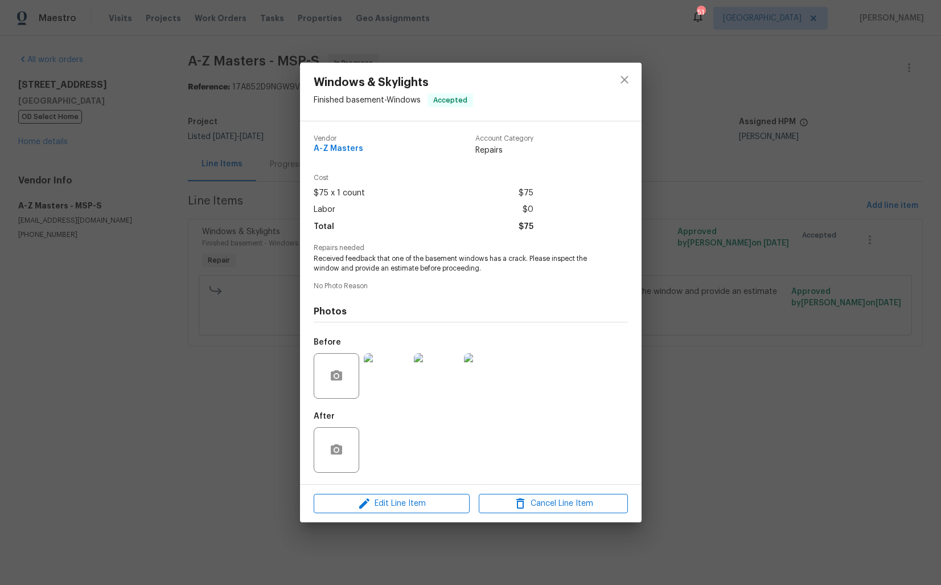
click at [678, 280] on div "Windows & Skylights Finished basement - Windows Accepted Vendor A-Z Masters Acc…" at bounding box center [470, 292] width 941 height 585
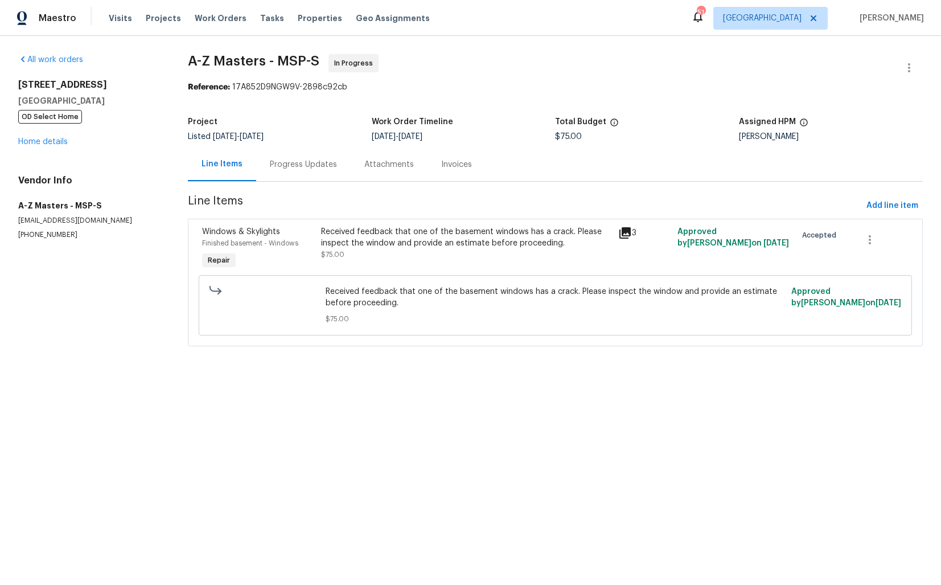
click at [296, 167] on div "Progress Updates" at bounding box center [303, 164] width 67 height 11
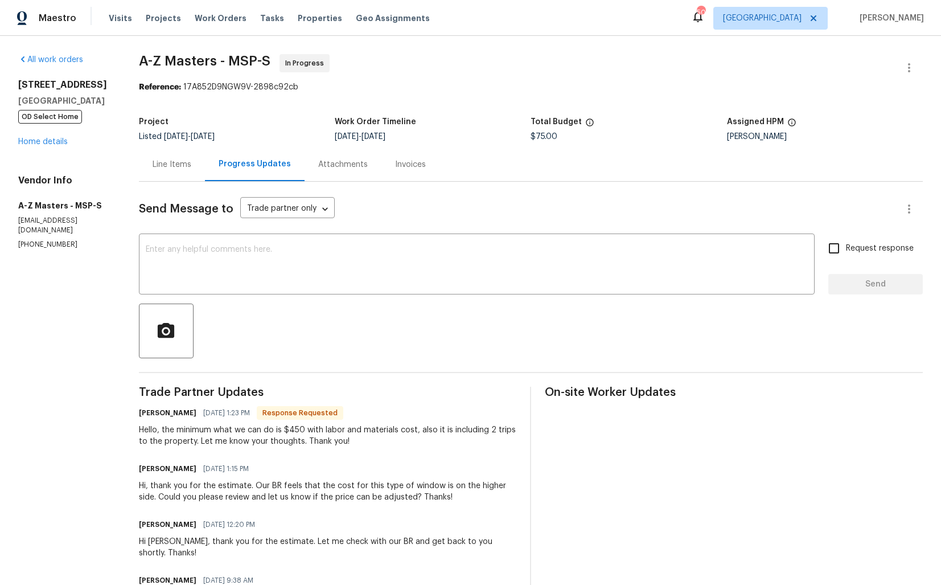
click at [479, 101] on section "A-Z Masters - MSP-S In Progress Reference: 17A852D9NGW9V-2898c92cb Project List…" at bounding box center [531, 442] width 784 height 776
click at [47, 146] on link "Home details" at bounding box center [43, 142] width 50 height 8
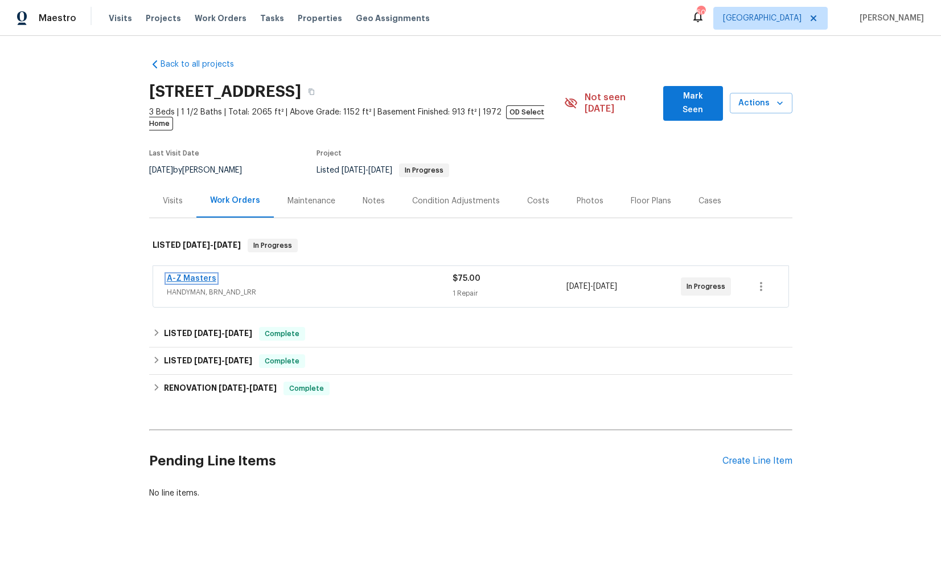
click at [200, 274] on link "A-Z Masters" at bounding box center [192, 278] width 50 height 8
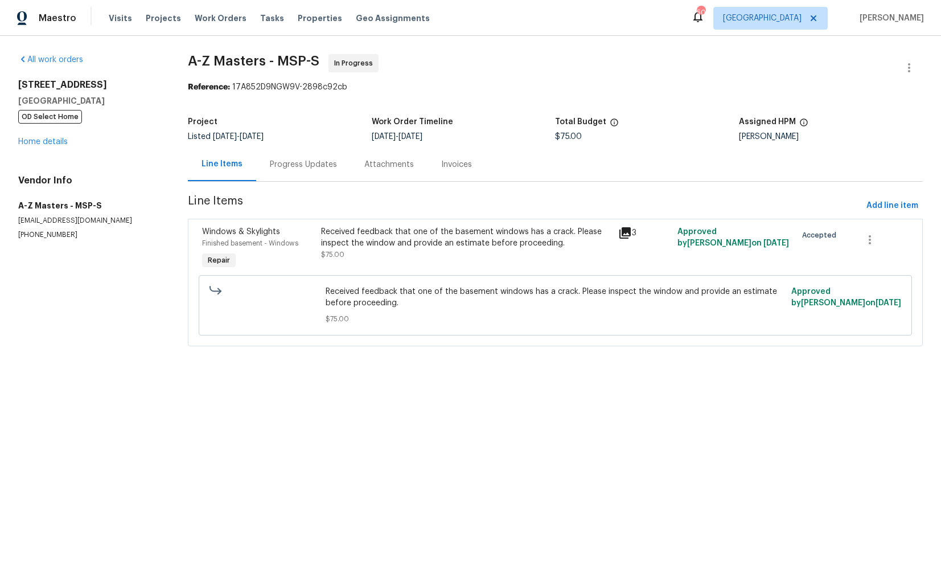
click at [297, 173] on div "Progress Updates" at bounding box center [303, 164] width 95 height 34
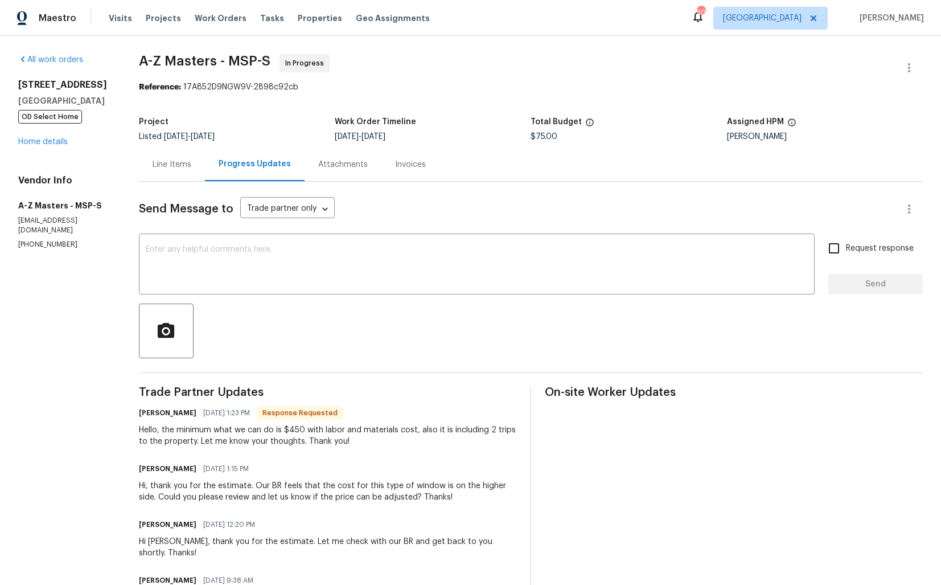
click at [248, 433] on div "Hello, the minimum what we can do is $450 with labor and materials cost, also i…" at bounding box center [328, 435] width 378 height 23
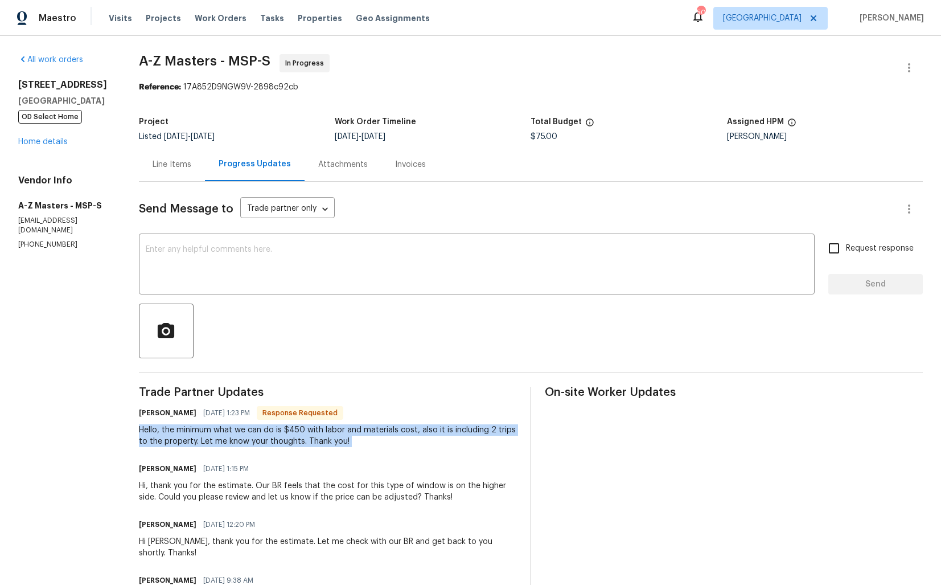
copy div "Hello, the minimum what we can do is $450 with labor and materials cost, also i…"
click at [508, 104] on section "A-Z Masters - MSP-S In Progress Reference: 17A852D9NGW9V-2898c92cb Project List…" at bounding box center [531, 442] width 784 height 776
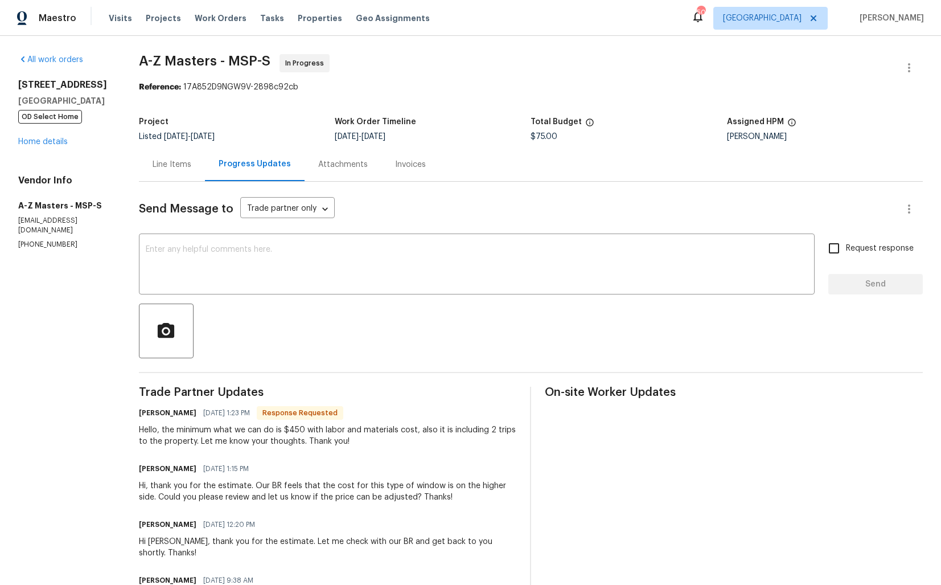
click at [151, 415] on h6 "Bahruz Mammadov" at bounding box center [168, 412] width 58 height 11
copy h6 "Bahruz"
click at [321, 270] on textarea at bounding box center [477, 265] width 662 height 40
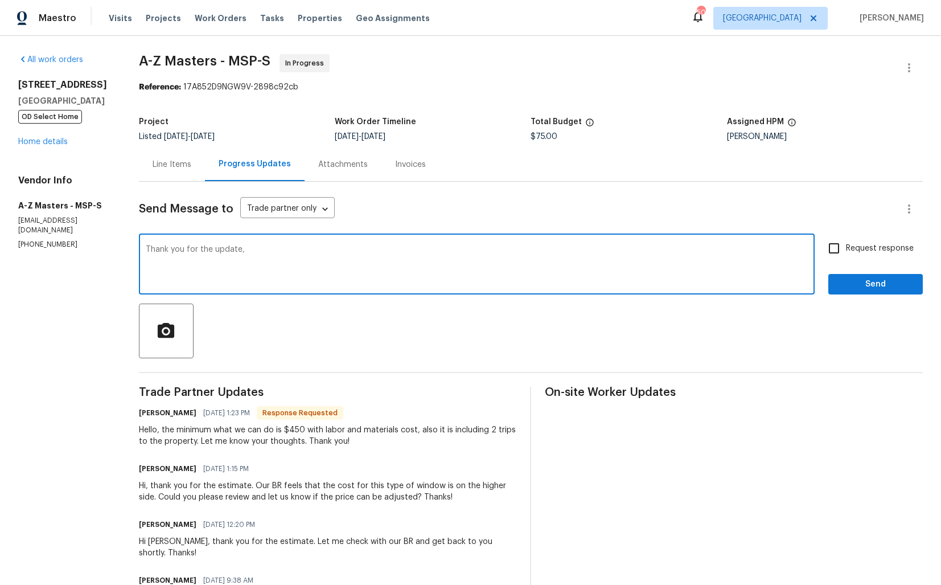
paste textarea "Bahruz"
type textarea "Thank you for the update, Bahruz. Let me get back to you shortly. Thanks!"
click at [863, 279] on span "Send" at bounding box center [876, 284] width 76 height 14
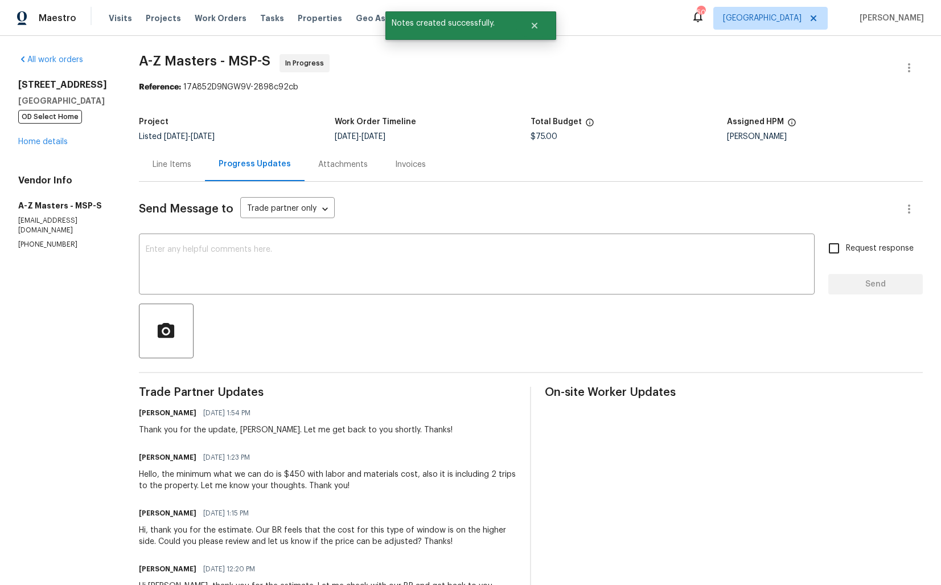
click at [183, 478] on div "Hello, the minimum what we can do is $450 with labor and materials cost, also i…" at bounding box center [328, 480] width 378 height 23
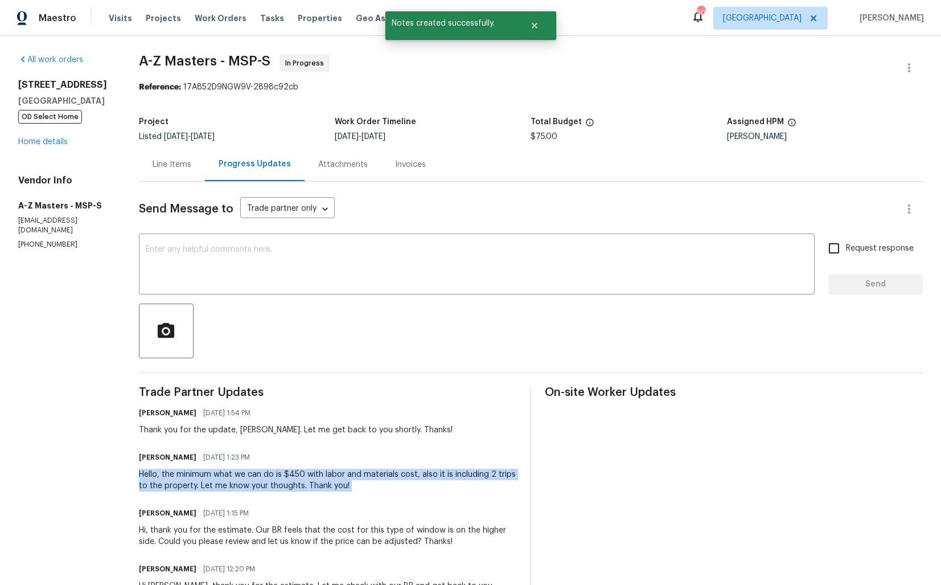
copy div "Hello, the minimum what we can do is $450 with labor and materials cost, also i…"
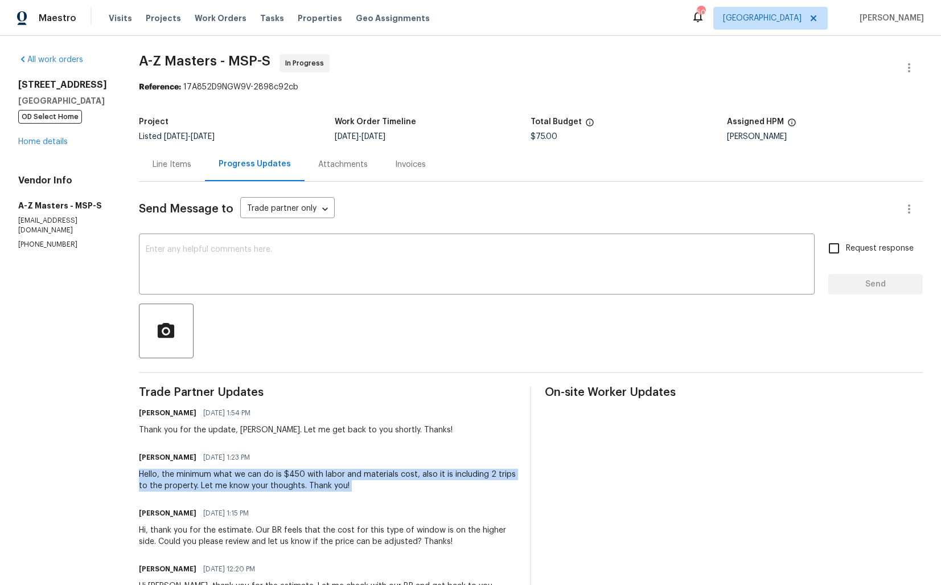
click at [168, 421] on div "Arvind Raj M 09/18/2025 1:54 PM" at bounding box center [296, 413] width 314 height 16
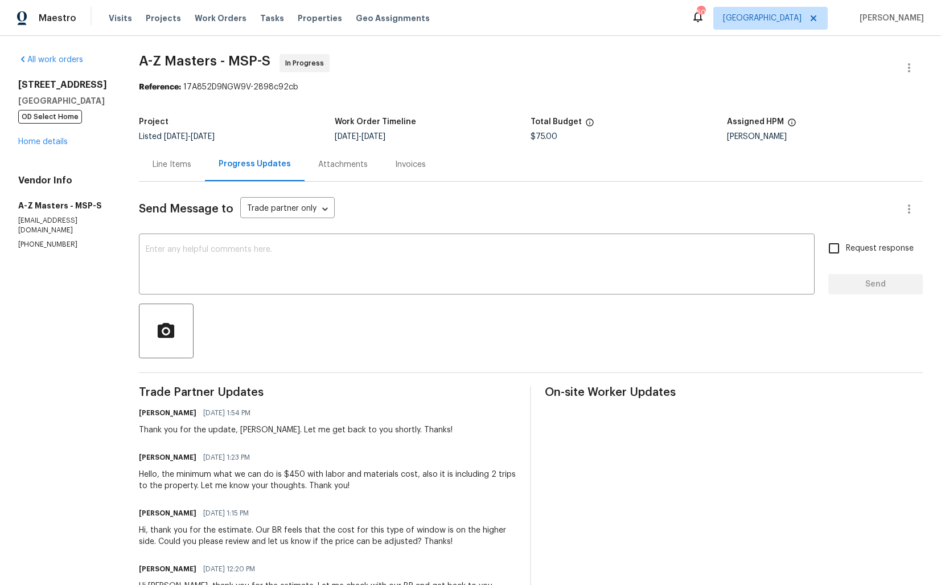
click at [190, 483] on div "Hello, the minimum what we can do is $450 with labor and materials cost, also i…" at bounding box center [328, 480] width 378 height 23
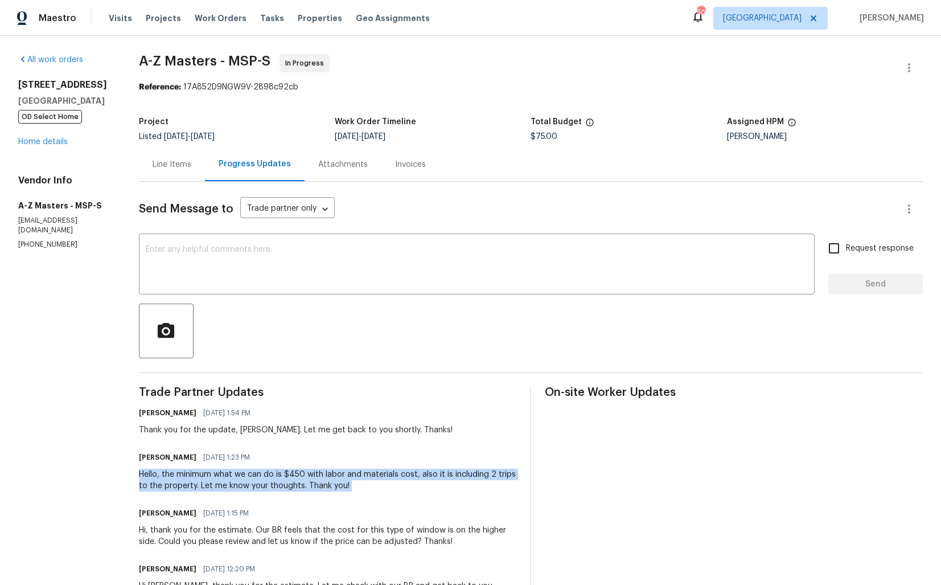
copy div "Hello, the minimum what we can do is $450 with labor and materials cost, also i…"
click at [206, 76] on span "A-Z Masters - MSP-S In Progress" at bounding box center [517, 67] width 757 height 27
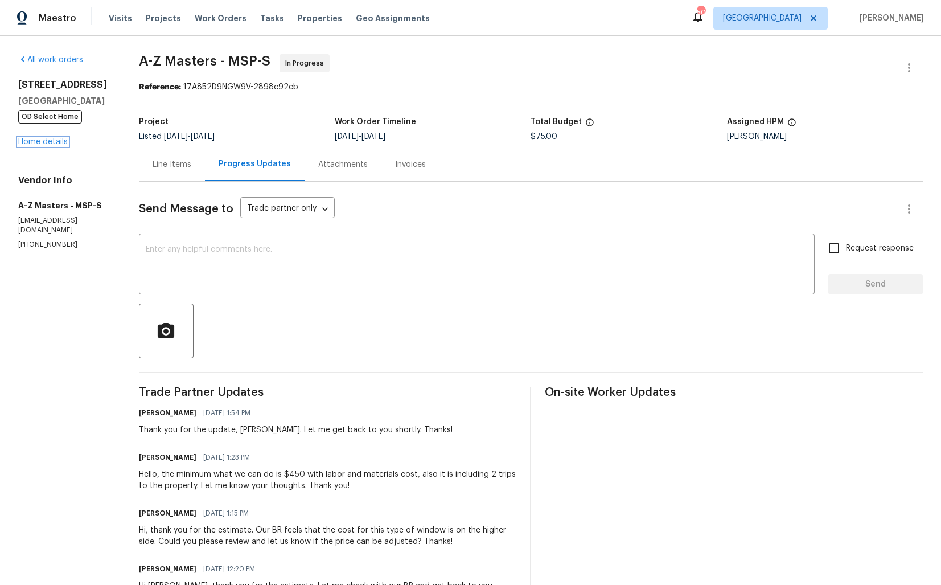
click at [37, 146] on link "Home details" at bounding box center [43, 142] width 50 height 8
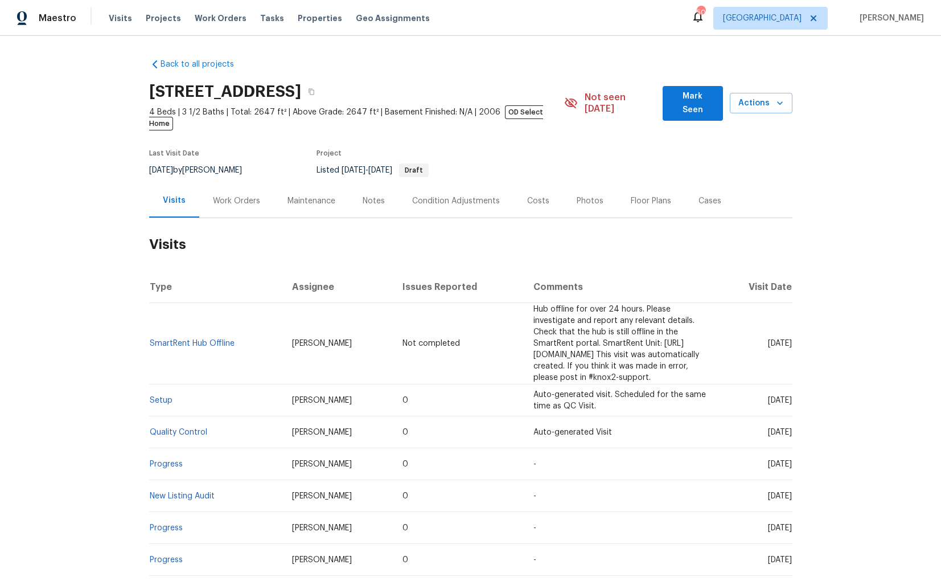
click at [252, 195] on div "Work Orders" at bounding box center [236, 200] width 47 height 11
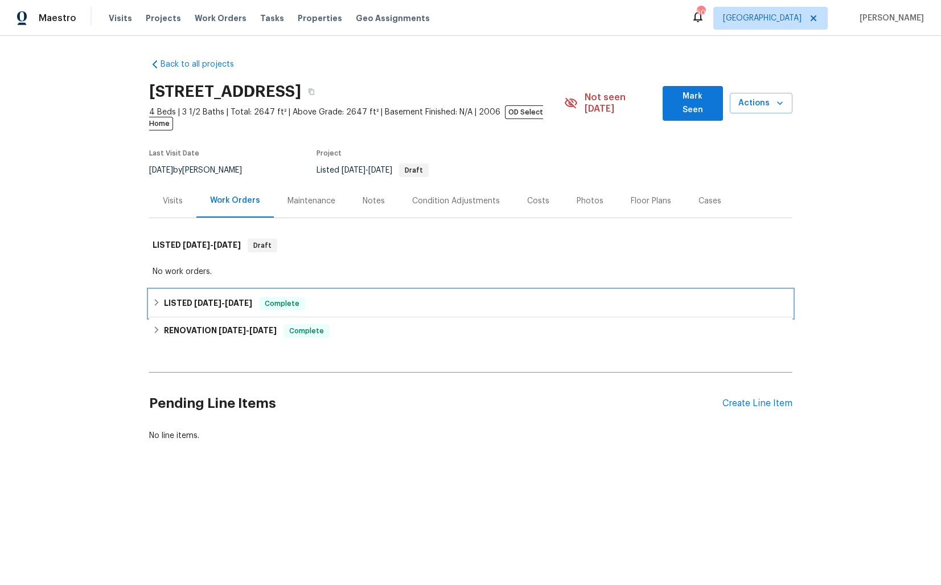
click at [184, 297] on h6 "LISTED 9/10/25 - 9/11/25" at bounding box center [208, 304] width 88 height 14
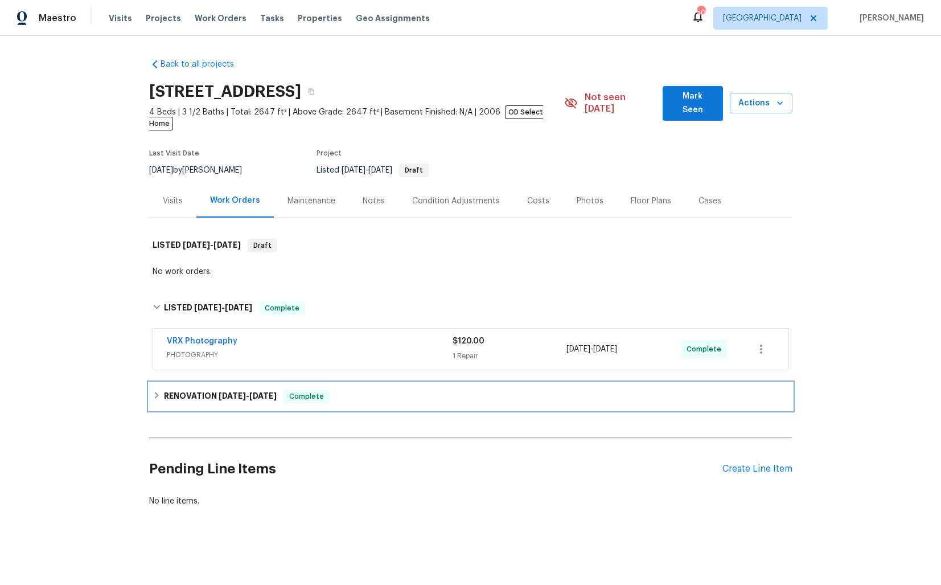
click at [177, 389] on h6 "RENOVATION 6/12/25 - 9/9/25" at bounding box center [220, 396] width 113 height 14
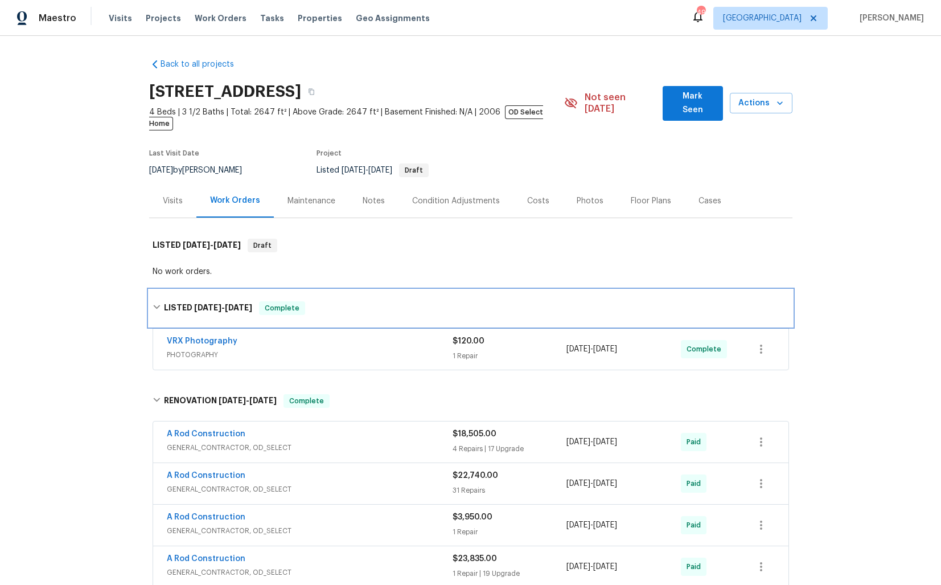
click at [343, 301] on div "LISTED 9/10/25 - 9/11/25 Complete" at bounding box center [471, 308] width 637 height 14
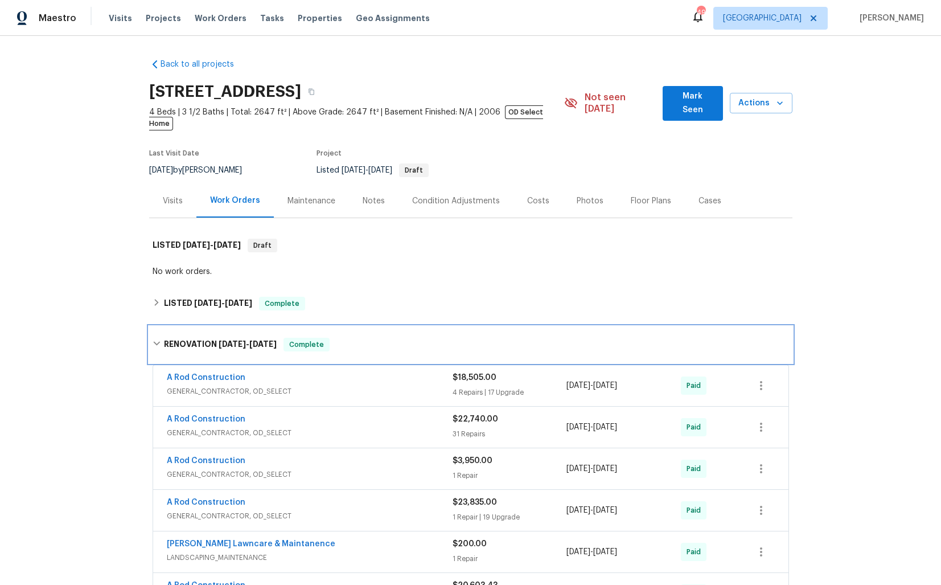
click at [348, 338] on div "RENOVATION 6/12/25 - 9/9/25 Complete" at bounding box center [471, 345] width 637 height 14
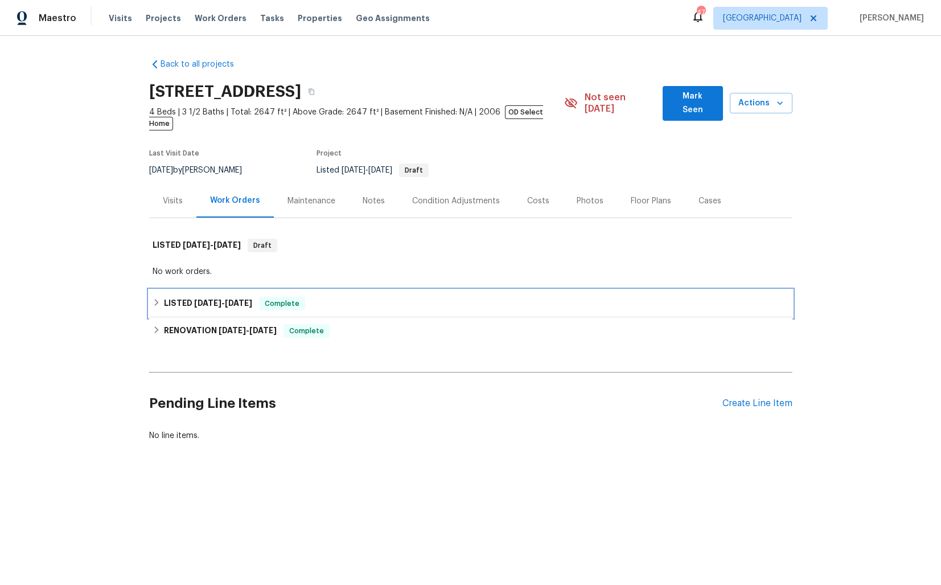
click at [170, 297] on h6 "LISTED 9/10/25 - 9/11/25" at bounding box center [208, 304] width 88 height 14
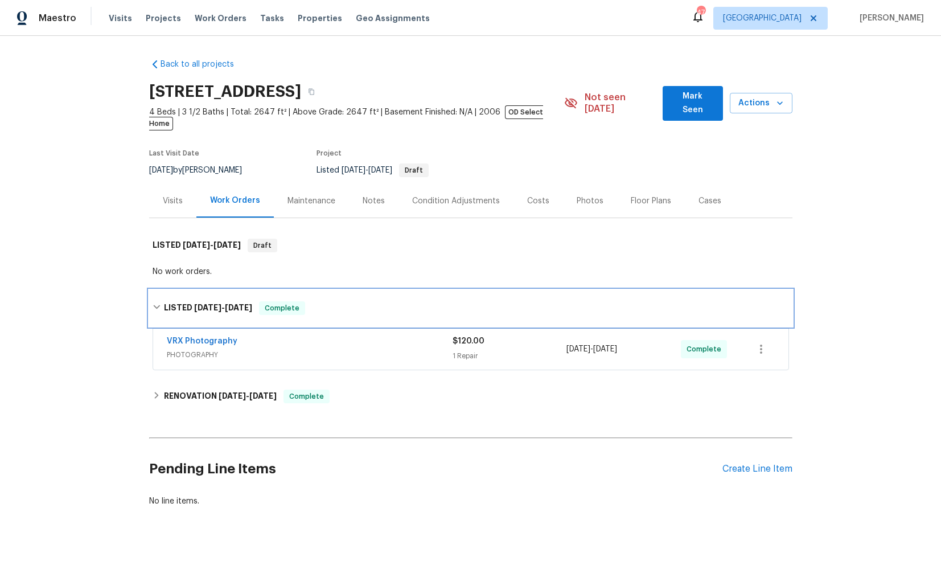
click at [170, 301] on h6 "LISTED 9/10/25 - 9/11/25" at bounding box center [208, 308] width 88 height 14
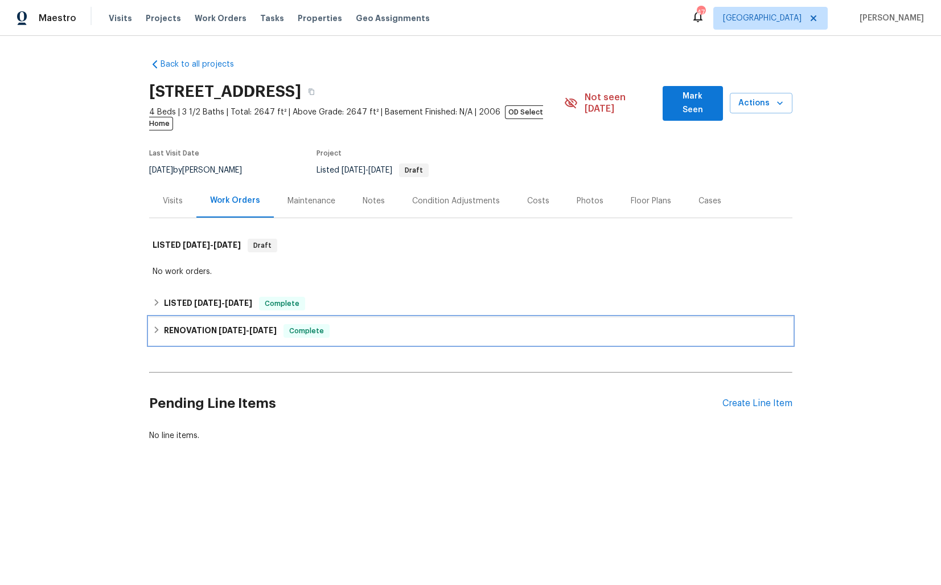
click at [170, 324] on h6 "RENOVATION 6/12/25 - 9/9/25" at bounding box center [220, 331] width 113 height 14
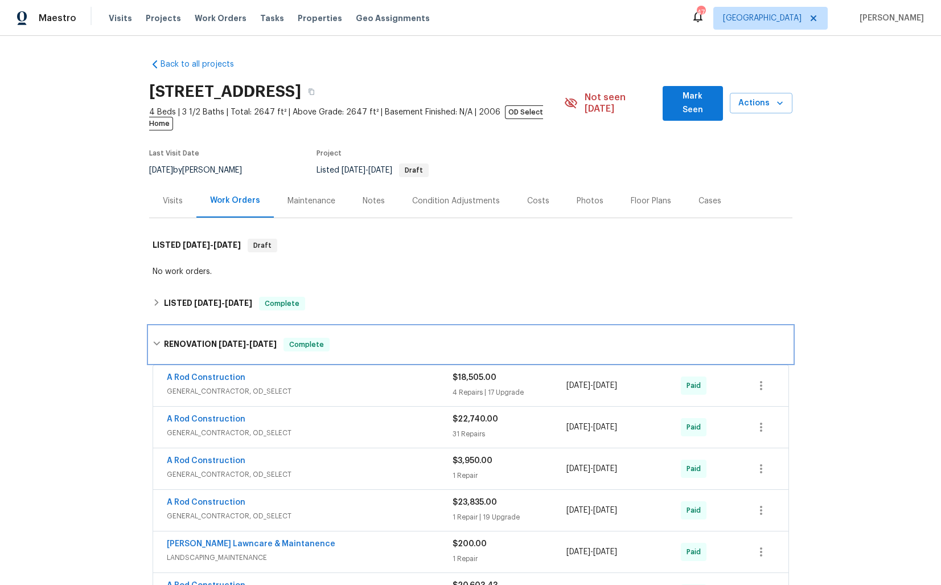
click at [167, 326] on div "RENOVATION 6/12/25 - 9/9/25 Complete" at bounding box center [470, 344] width 643 height 36
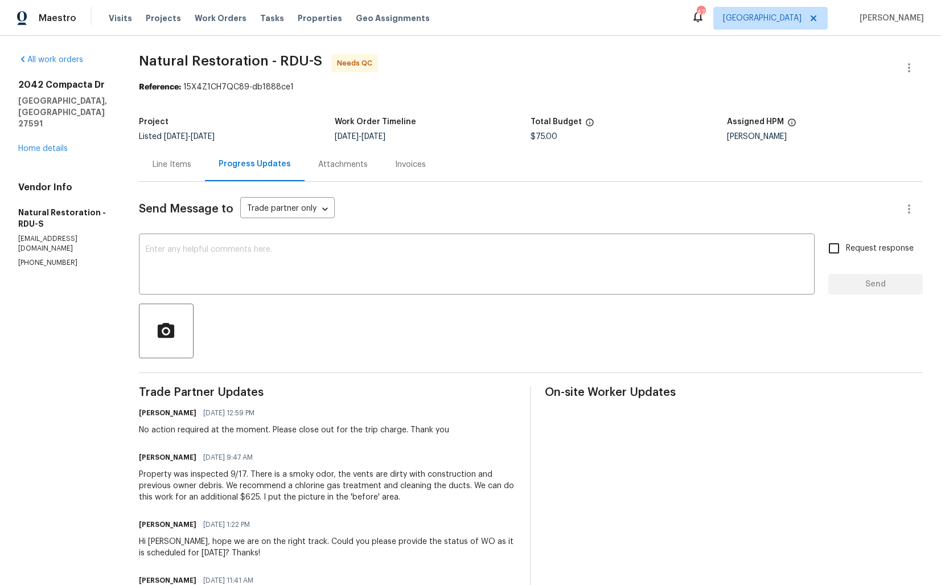
click at [177, 171] on div "Line Items" at bounding box center [172, 164] width 66 height 34
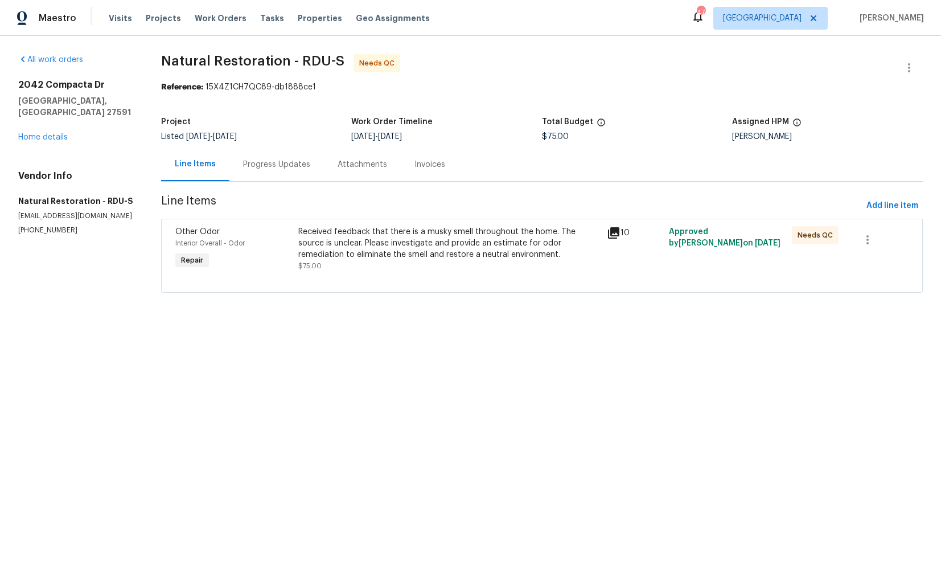
click at [379, 244] on div "Received feedback that there is a musky smell throughout the home. The source i…" at bounding box center [449, 243] width 302 height 34
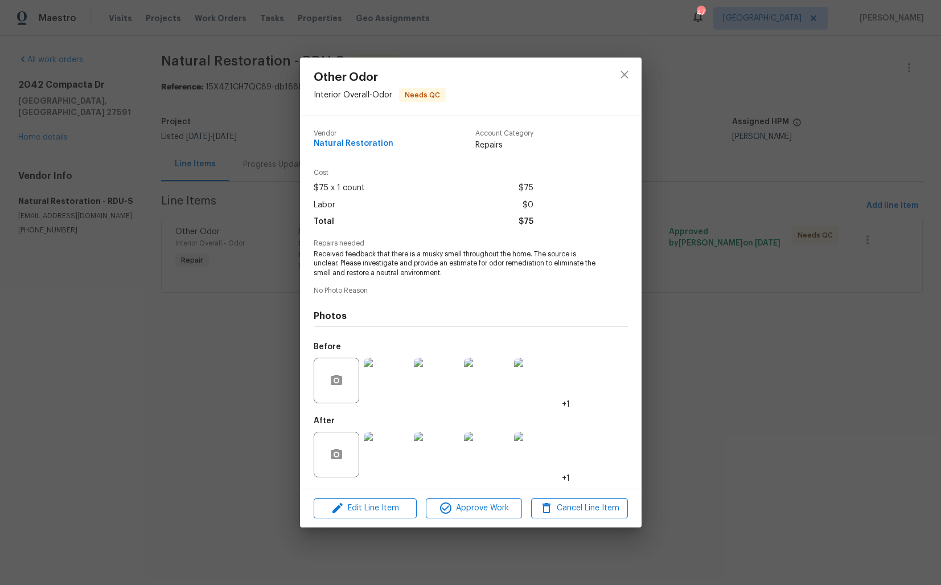
click at [380, 383] on img at bounding box center [387, 381] width 46 height 46
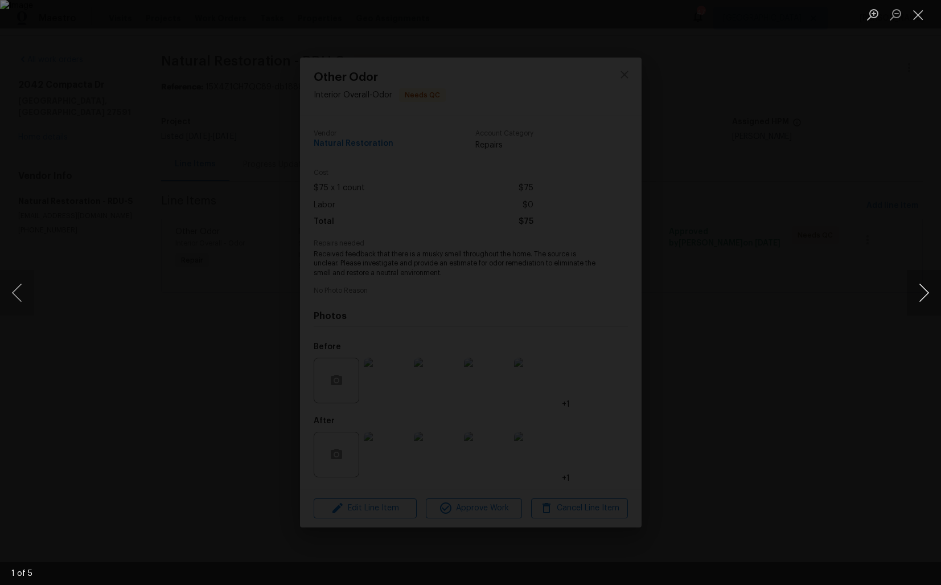
click at [925, 295] on button "Next image" at bounding box center [924, 293] width 34 height 46
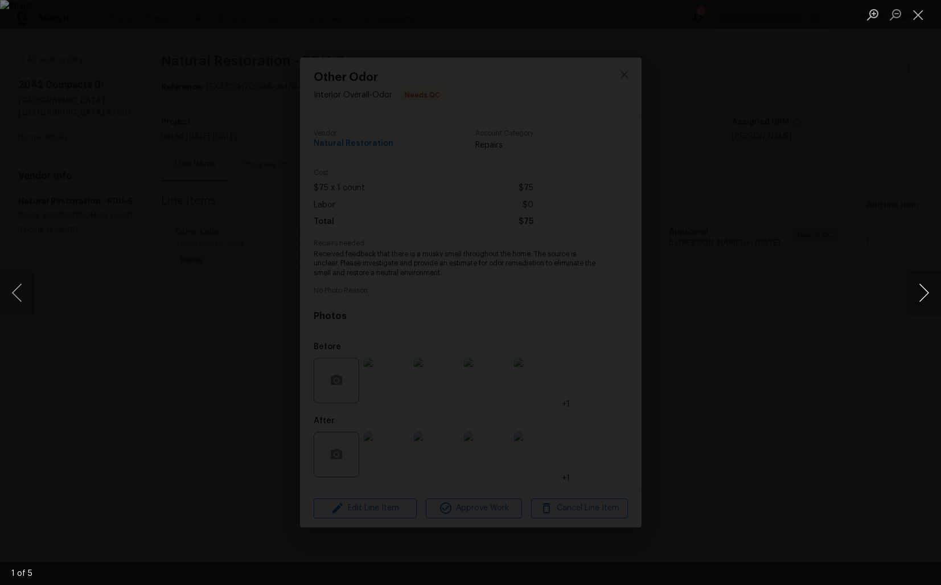
click at [925, 295] on button "Next image" at bounding box center [924, 293] width 34 height 46
click at [834, 288] on div "Lightbox" at bounding box center [470, 292] width 941 height 585
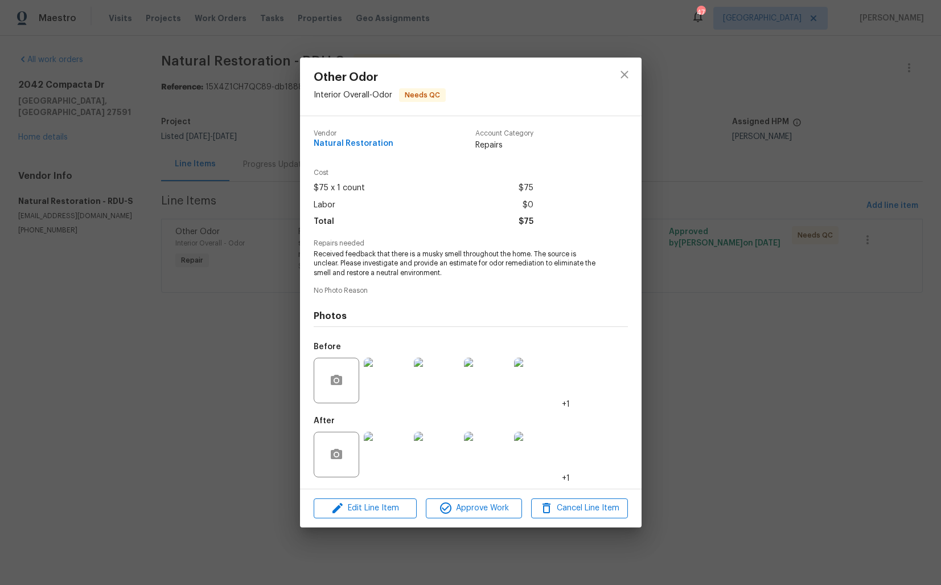
click at [391, 452] on img at bounding box center [387, 455] width 46 height 46
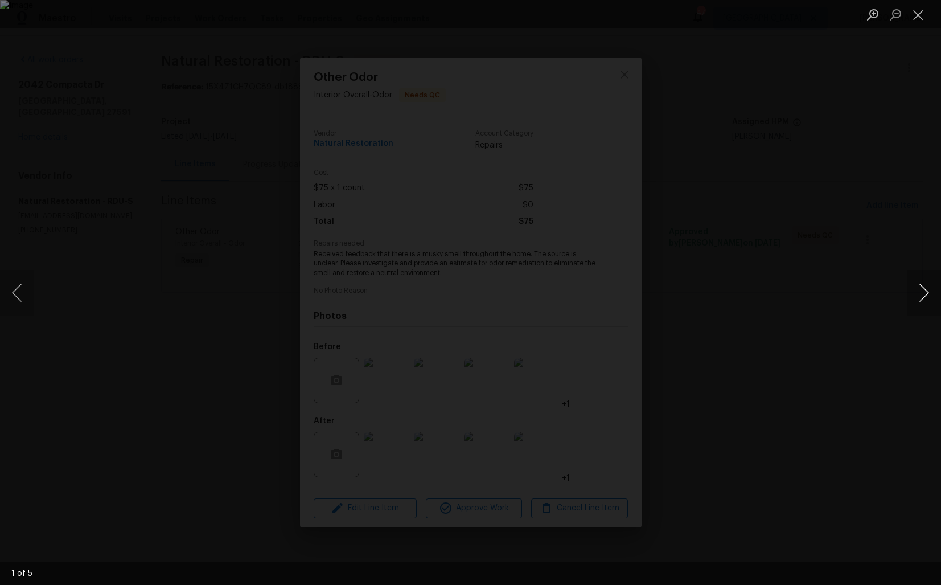
click at [922, 300] on button "Next image" at bounding box center [924, 293] width 34 height 46
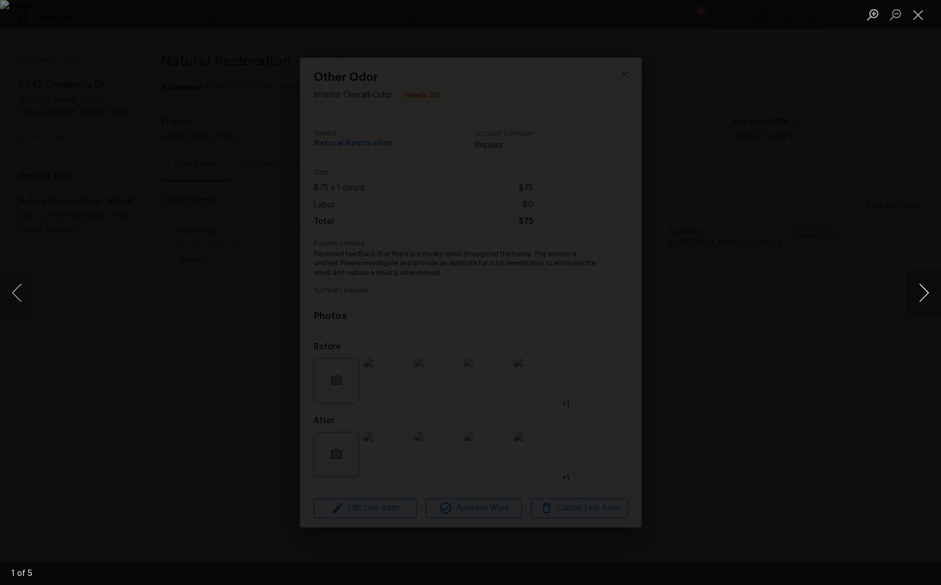
click at [922, 300] on button "Next image" at bounding box center [924, 293] width 34 height 46
click at [839, 300] on div "Lightbox" at bounding box center [470, 292] width 941 height 585
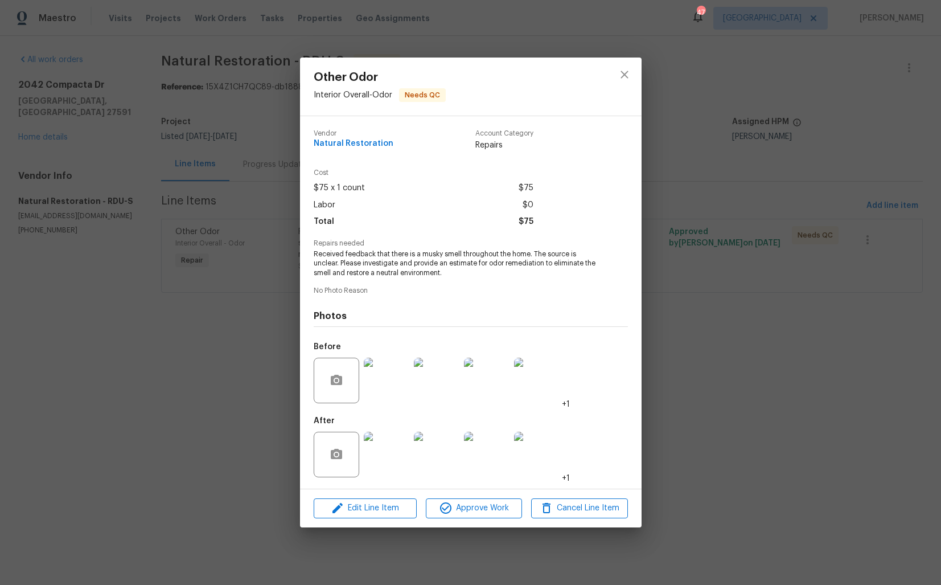
click at [728, 313] on div "Other Odor Interior Overall - Odor Needs QC Vendor Natural Restoration Account …" at bounding box center [470, 292] width 941 height 585
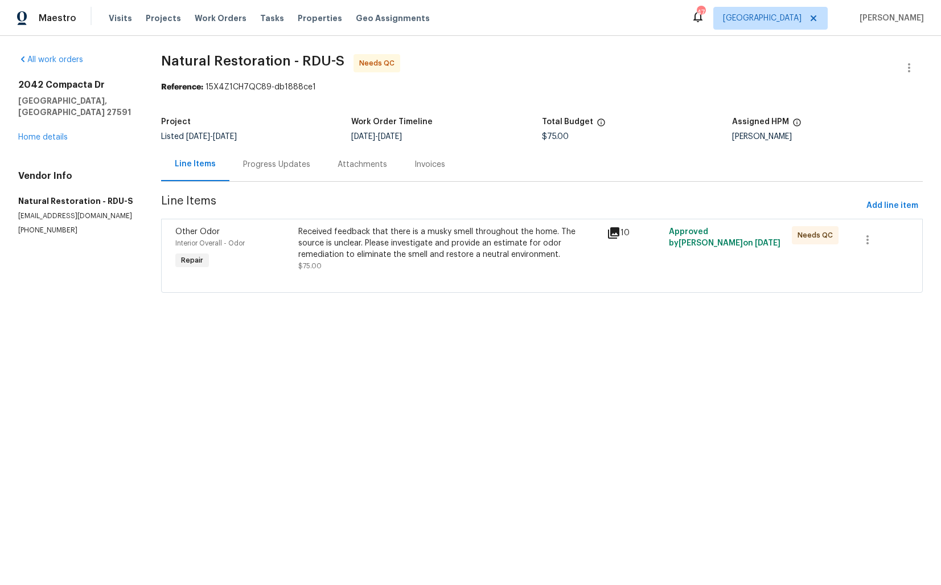
click at [274, 169] on div "Progress Updates" at bounding box center [276, 164] width 67 height 11
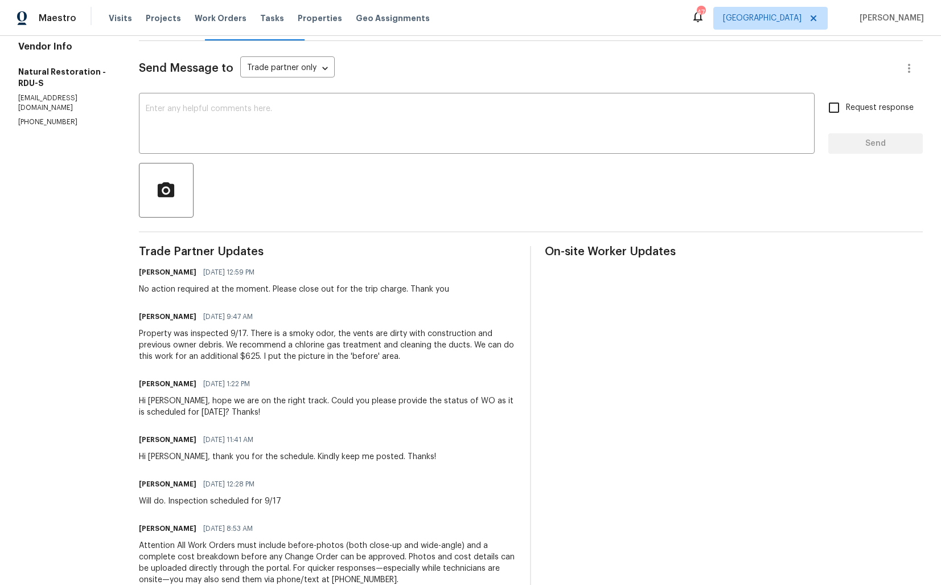
scroll to position [145, 0]
